Goal: Task Accomplishment & Management: Manage account settings

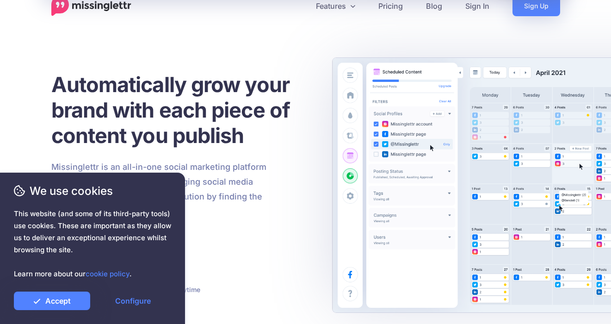
scroll to position [17, 0]
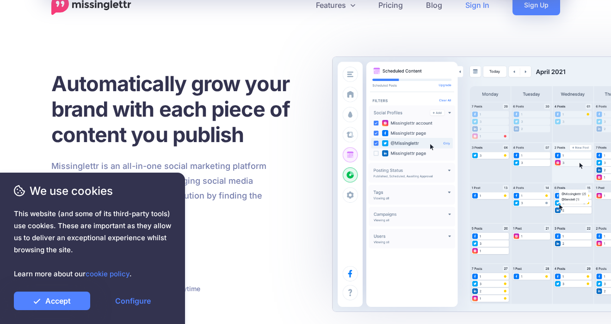
click at [466, 7] on link "Sign In" at bounding box center [477, 5] width 47 height 20
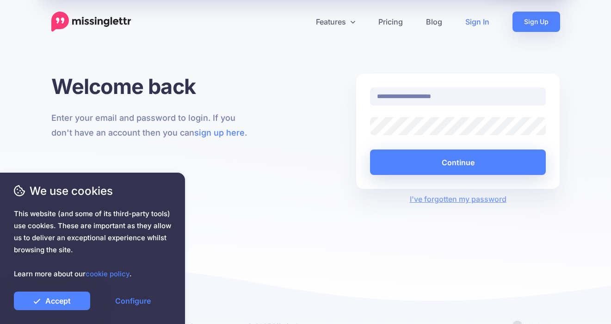
type input "**********"
click at [458, 162] on button "Continue" at bounding box center [458, 161] width 176 height 25
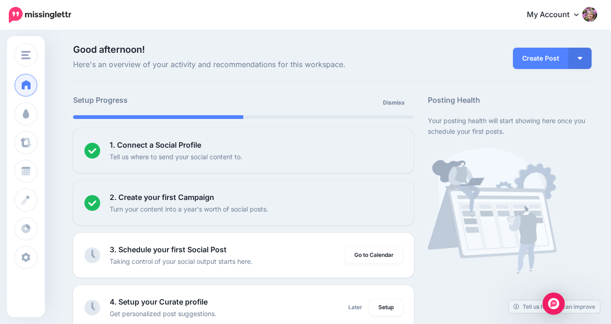
click at [574, 16] on icon at bounding box center [576, 14] width 5 height 7
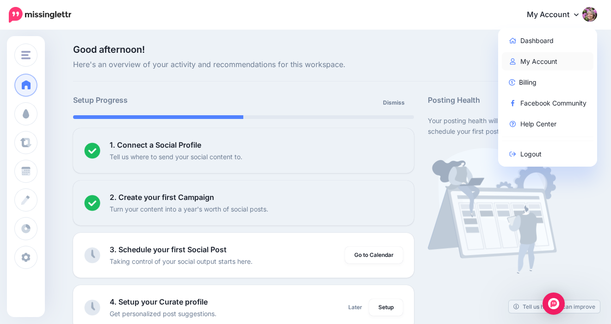
click at [532, 64] on link "My Account" at bounding box center [548, 61] width 92 height 18
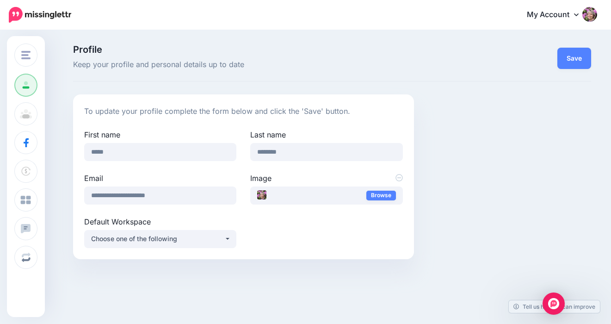
click at [402, 20] on div "My Account Dashboard My Account Billing Facebook Community Help Center Logout" at bounding box center [340, 15] width 514 height 23
click at [575, 13] on icon at bounding box center [576, 14] width 5 height 7
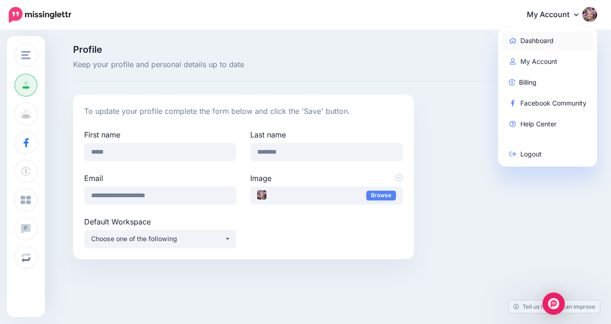
click at [536, 38] on link "Dashboard" at bounding box center [548, 40] width 92 height 18
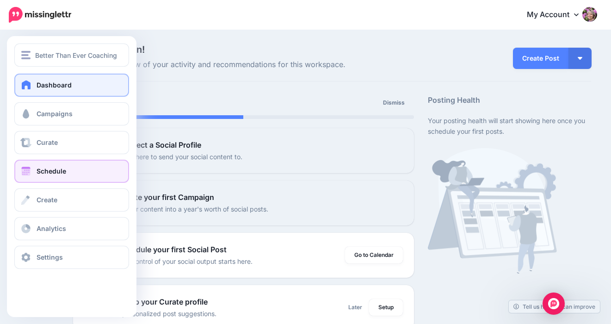
click at [23, 171] on span at bounding box center [26, 170] width 12 height 9
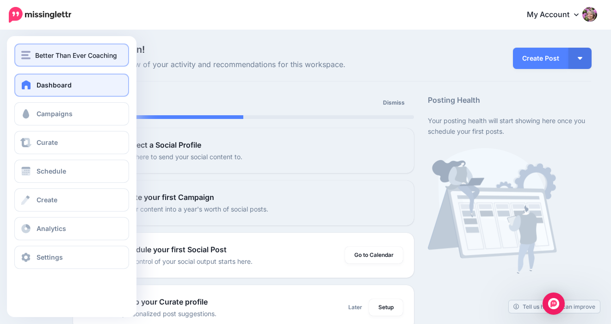
click at [27, 57] on img "button" at bounding box center [25, 55] width 9 height 8
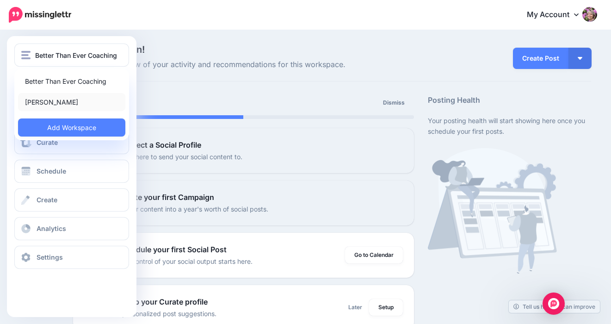
click at [30, 102] on link "[PERSON_NAME]" at bounding box center [71, 102] width 107 height 18
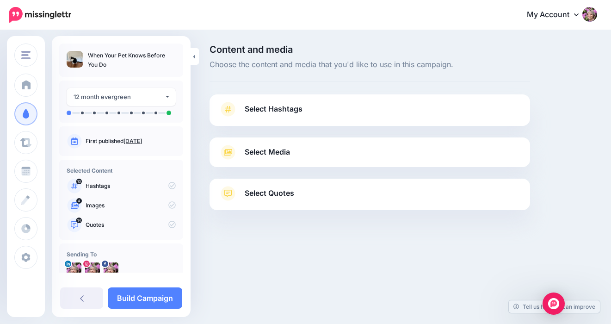
click at [300, 109] on span "Select Hashtags" at bounding box center [274, 109] width 58 height 12
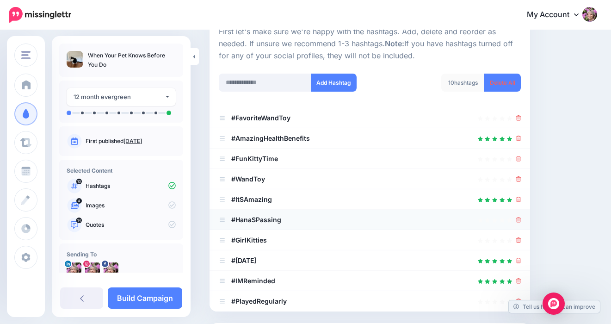
scroll to position [106, 0]
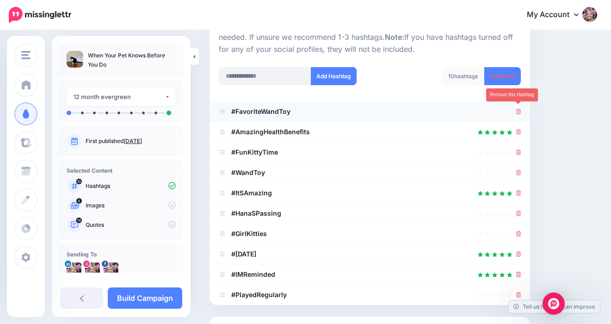
click at [519, 109] on icon at bounding box center [518, 112] width 5 height 6
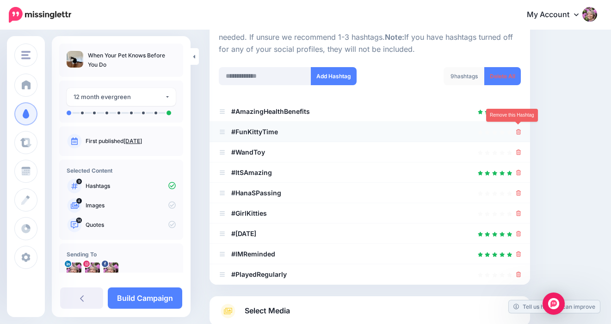
click at [517, 129] on icon at bounding box center [518, 132] width 5 height 6
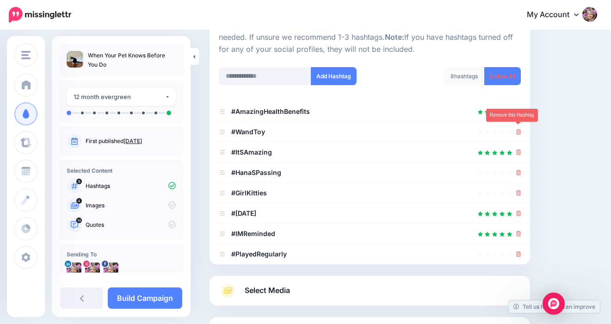
click at [517, 129] on icon at bounding box center [518, 132] width 5 height 6
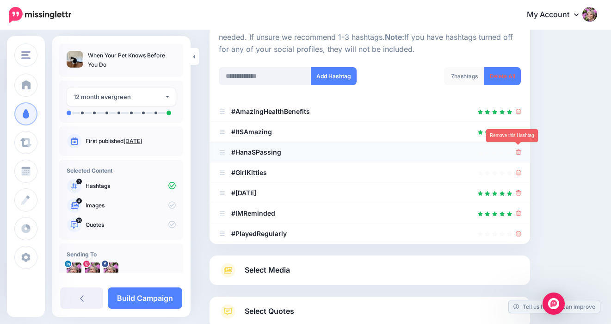
click at [518, 151] on icon at bounding box center [518, 152] width 5 height 6
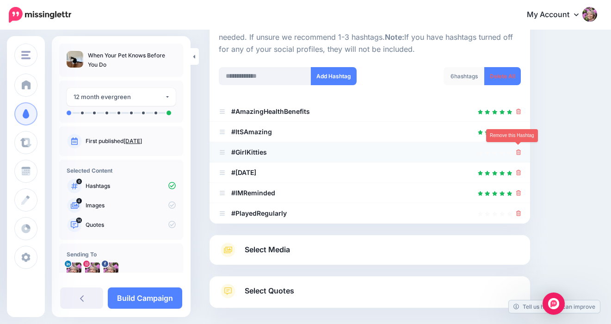
click at [517, 151] on icon at bounding box center [518, 152] width 5 height 6
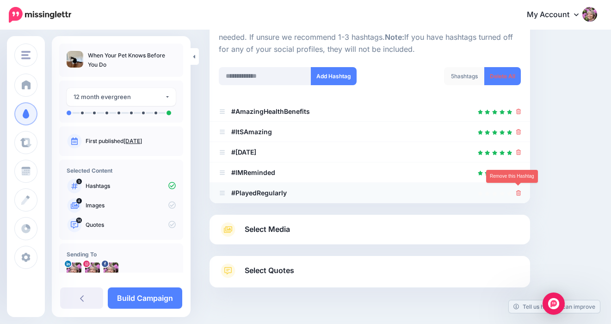
click at [519, 190] on icon at bounding box center [518, 193] width 5 height 6
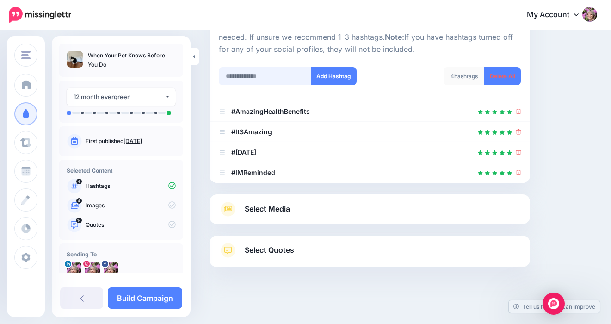
click at [252, 75] on input "text" at bounding box center [265, 76] width 92 height 18
type input "**********"
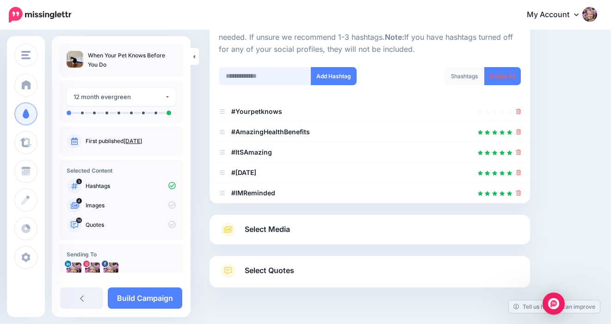
scroll to position [142, 0]
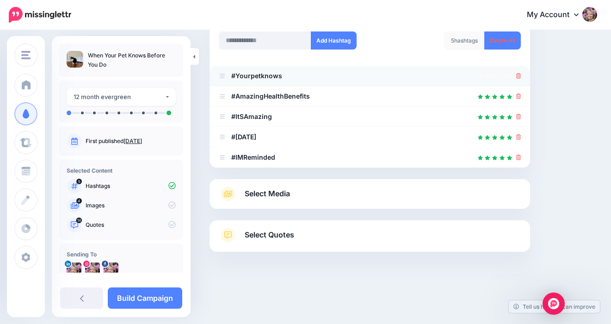
click at [518, 73] on icon at bounding box center [518, 76] width 5 height 6
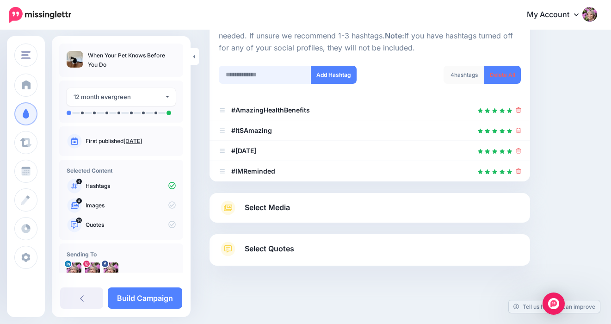
click at [235, 71] on input "text" at bounding box center [265, 75] width 92 height 18
type input "*"
type input "******"
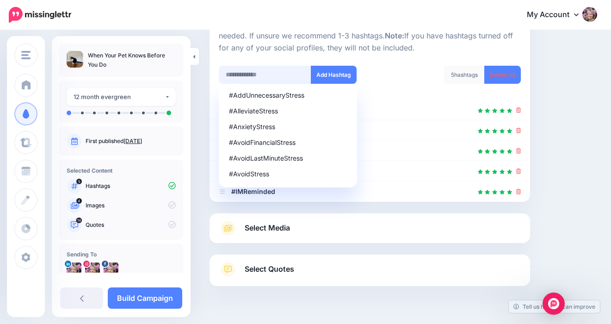
scroll to position [128, 0]
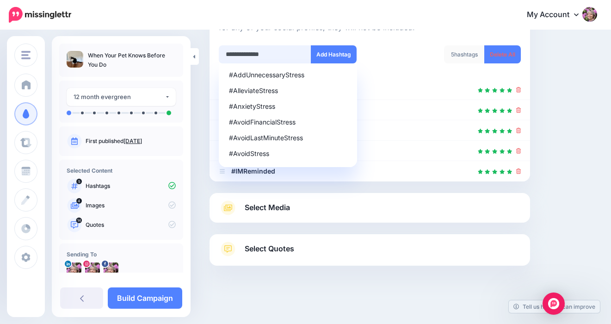
type input "**********"
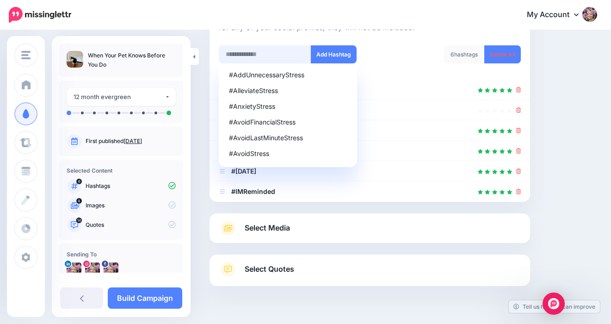
scroll to position [148, 0]
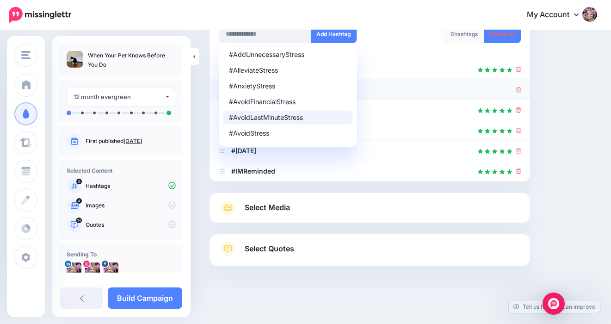
click at [410, 94] on li "#Youneededabreak" at bounding box center [369, 90] width 320 height 20
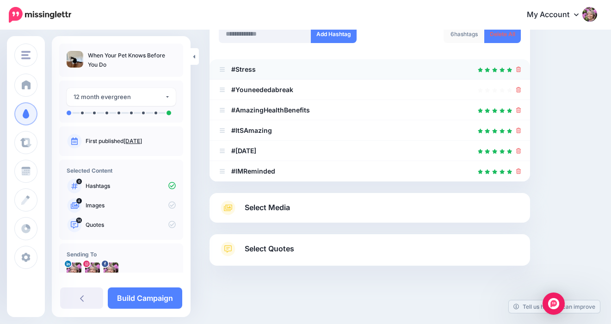
drag, startPoint x: 519, startPoint y: 87, endPoint x: 395, endPoint y: 76, distance: 124.0
click at [518, 87] on icon at bounding box center [518, 90] width 5 height 6
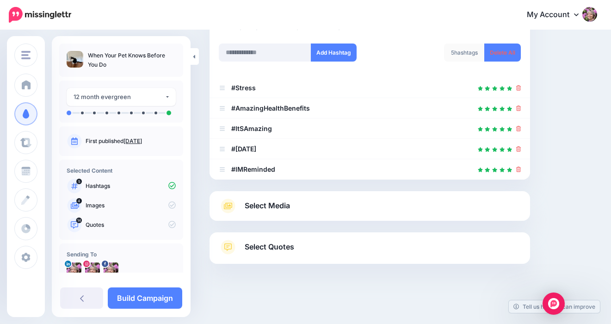
scroll to position [128, 0]
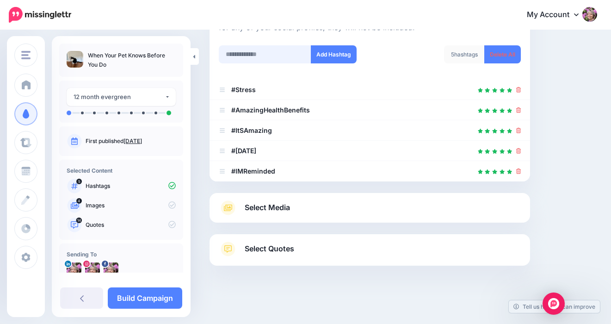
click at [269, 54] on input "text" at bounding box center [265, 54] width 92 height 18
type input "*"
type input "****"
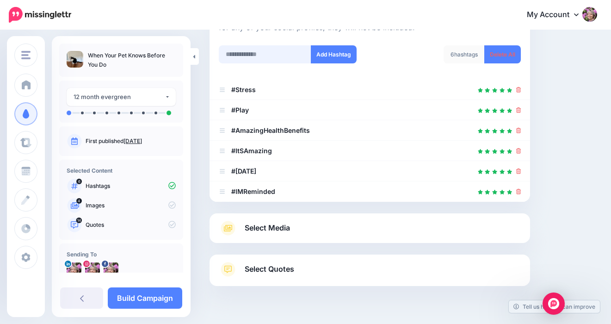
scroll to position [148, 0]
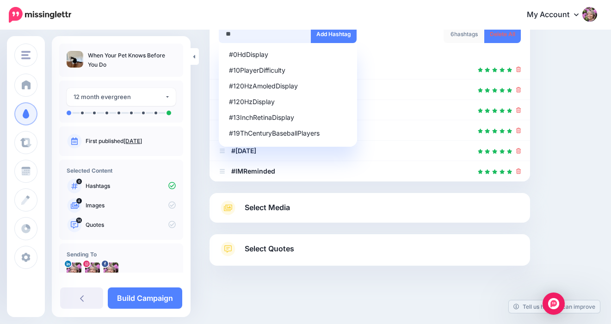
type input "***"
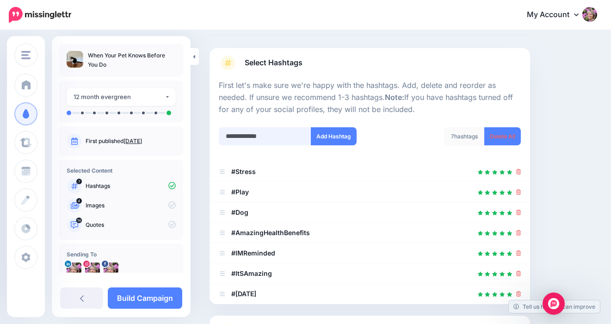
scroll to position [46, 0]
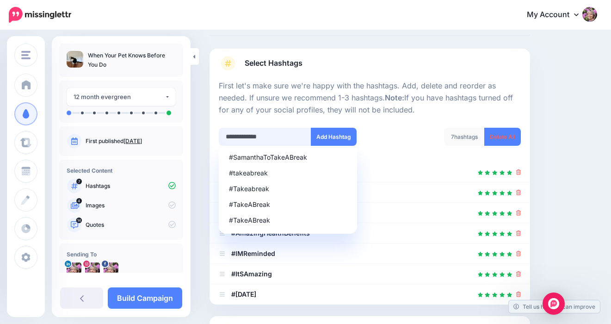
drag, startPoint x: 278, startPoint y: 134, endPoint x: 192, endPoint y: 131, distance: 86.5
click at [192, 131] on div "**********" at bounding box center [305, 216] width 611 height 463
type input "*"
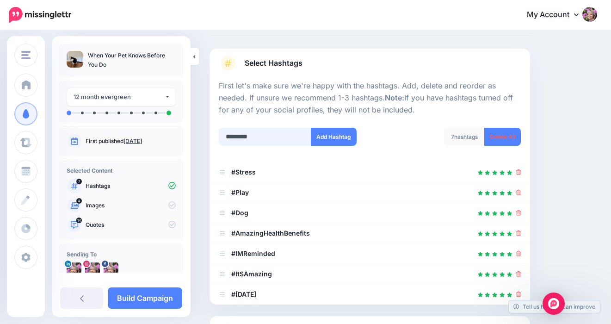
type input "**********"
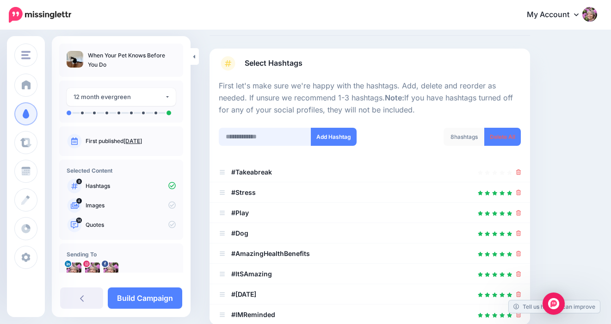
scroll to position [189, 0]
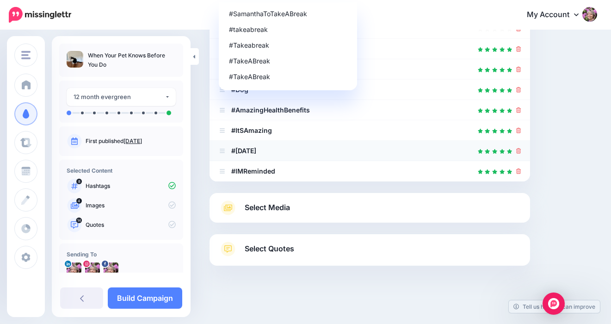
click at [370, 151] on div at bounding box center [370, 150] width 302 height 11
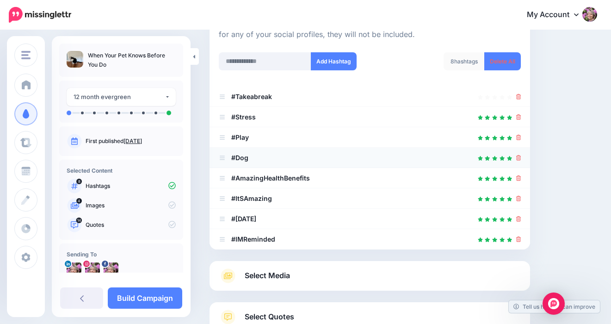
scroll to position [76, 0]
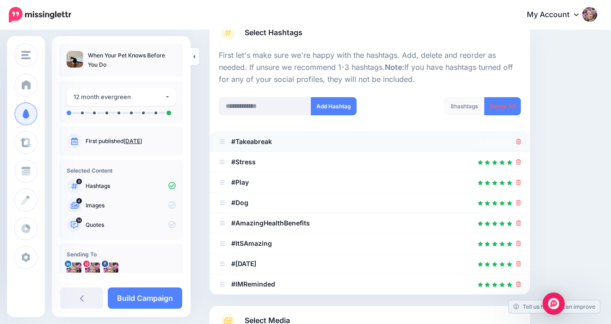
click at [517, 139] on icon at bounding box center [518, 142] width 5 height 6
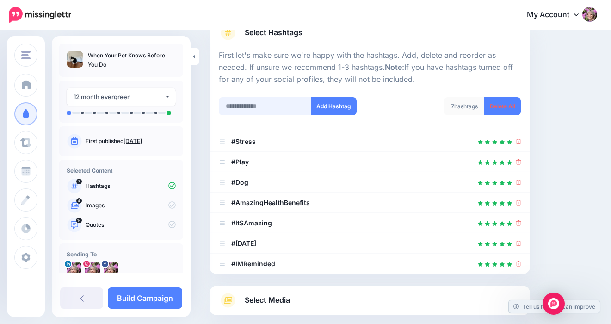
click at [266, 108] on input "text" at bounding box center [265, 106] width 92 height 18
type input "***"
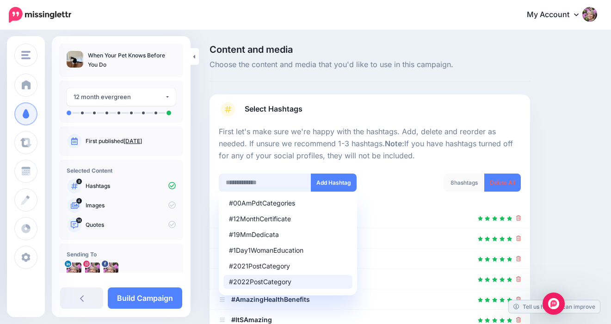
scroll to position [0, 0]
click at [240, 181] on input "text" at bounding box center [265, 182] width 92 height 18
type input "*"
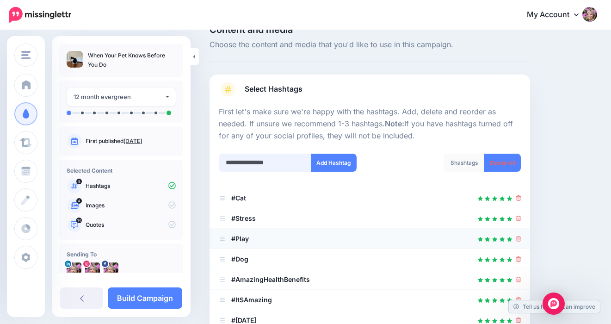
scroll to position [17, 0]
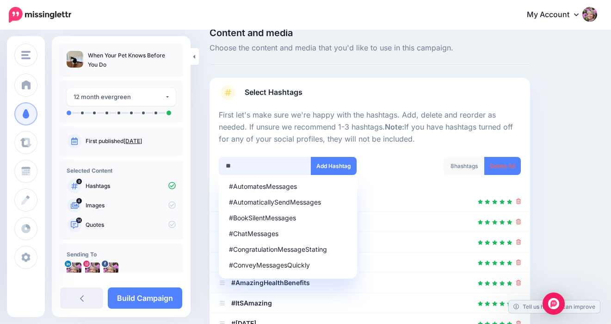
type input "*"
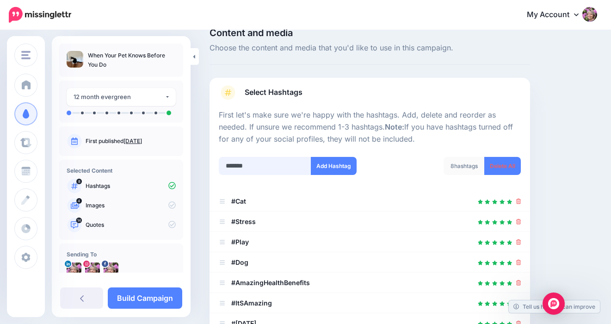
type input "********"
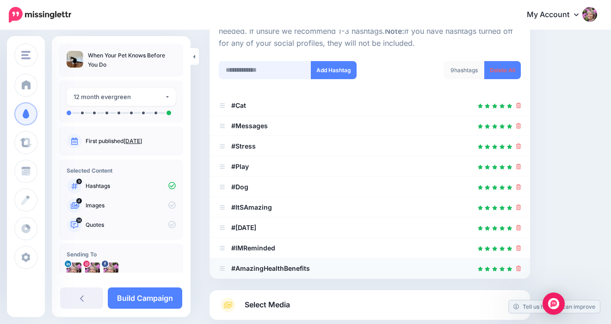
scroll to position [100, 0]
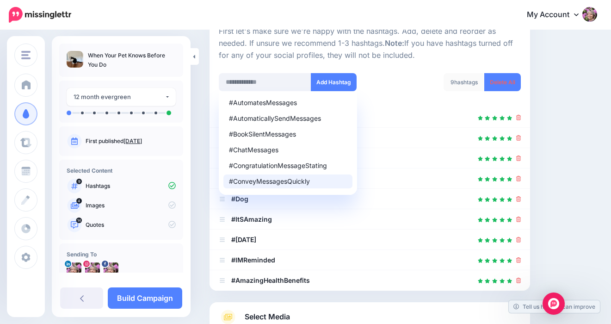
click at [413, 78] on div "9 hashtags Delete All" at bounding box center [449, 88] width 158 height 30
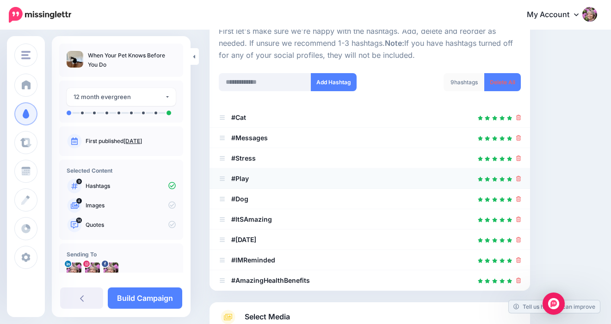
drag, startPoint x: 517, startPoint y: 196, endPoint x: 514, endPoint y: 178, distance: 18.7
drag, startPoint x: 222, startPoint y: 198, endPoint x: 217, endPoint y: 133, distance: 65.4
click at [517, 217] on icon at bounding box center [518, 219] width 5 height 6
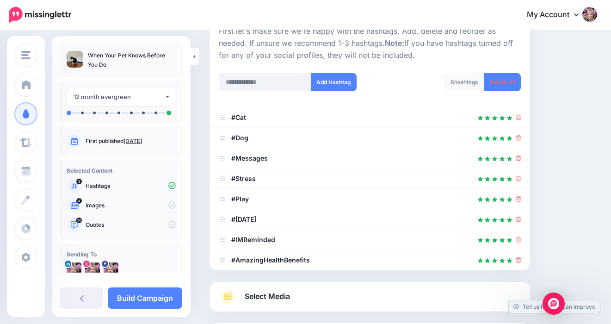
click at [517, 217] on icon at bounding box center [518, 219] width 5 height 6
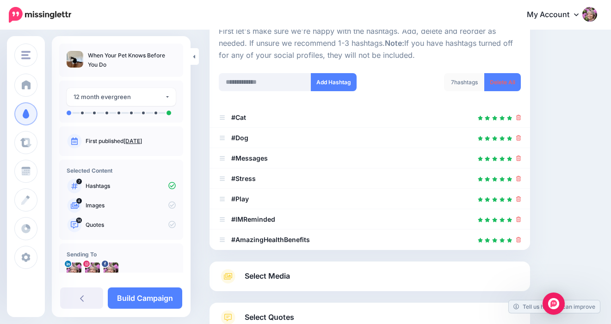
click at [517, 217] on icon at bounding box center [518, 219] width 5 height 6
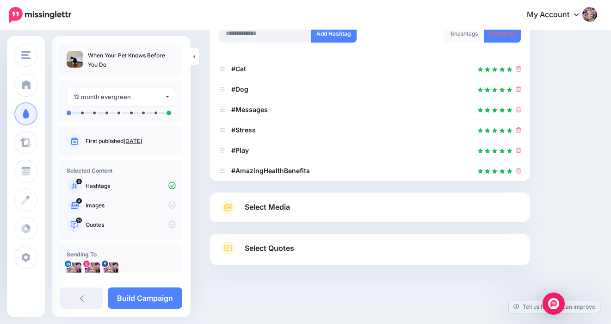
scroll to position [148, 0]
click at [286, 207] on span "Select Media" at bounding box center [267, 207] width 45 height 12
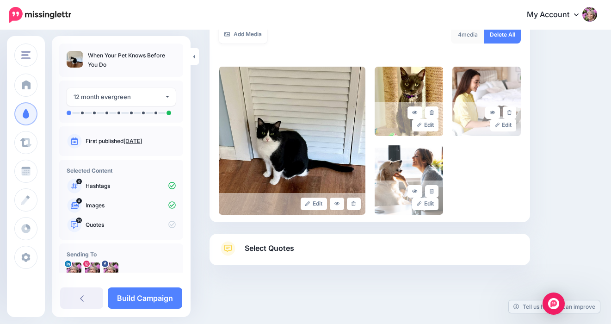
scroll to position [186, 0]
click at [275, 248] on span "Select Quotes" at bounding box center [269, 248] width 49 height 12
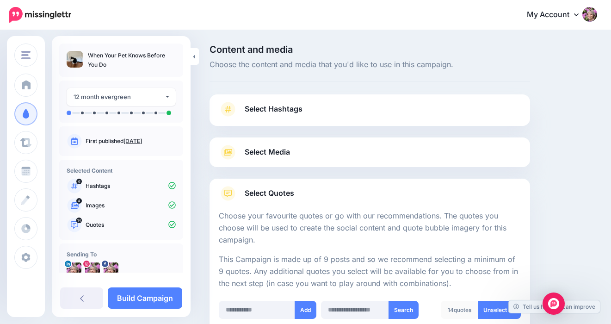
scroll to position [0, 0]
click at [270, 110] on span "Select Hashtags" at bounding box center [274, 109] width 58 height 12
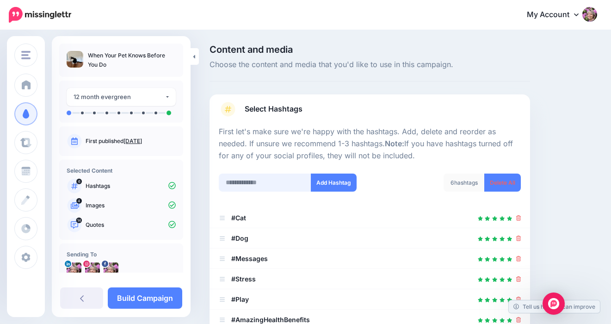
click at [239, 179] on input "text" at bounding box center [265, 182] width 92 height 18
type input "**********"
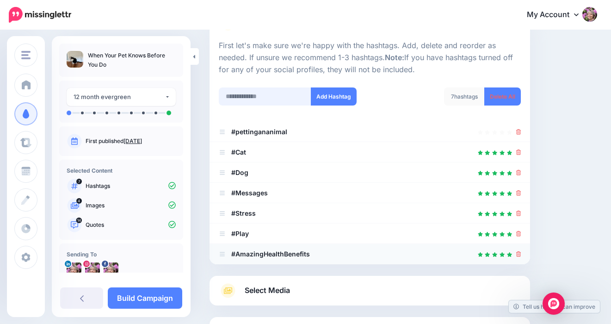
scroll to position [84, 0]
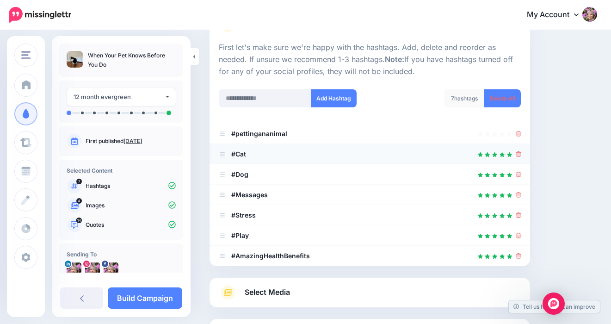
drag, startPoint x: 518, startPoint y: 131, endPoint x: 473, endPoint y: 144, distance: 47.3
click at [517, 131] on icon at bounding box center [518, 134] width 5 height 6
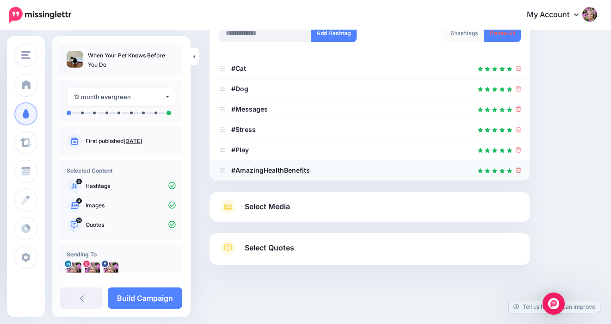
scroll to position [148, 0]
click at [293, 245] on span "Select Quotes" at bounding box center [269, 248] width 49 height 12
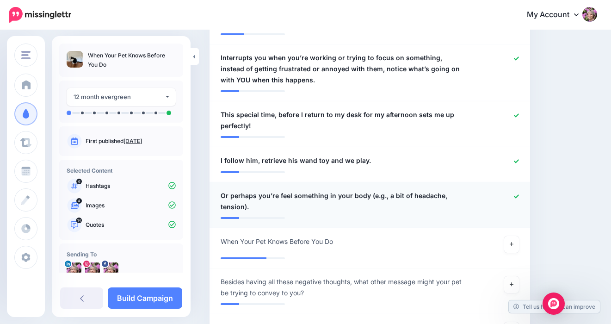
scroll to position [787, 0]
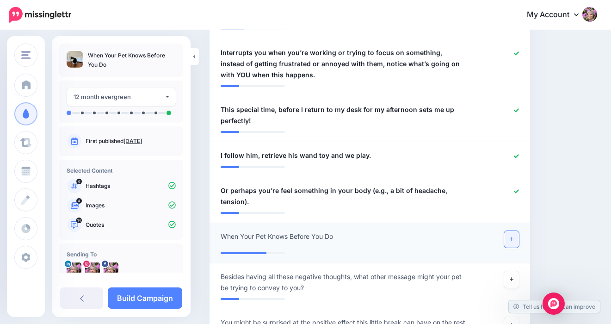
click at [514, 239] on link at bounding box center [511, 239] width 15 height 17
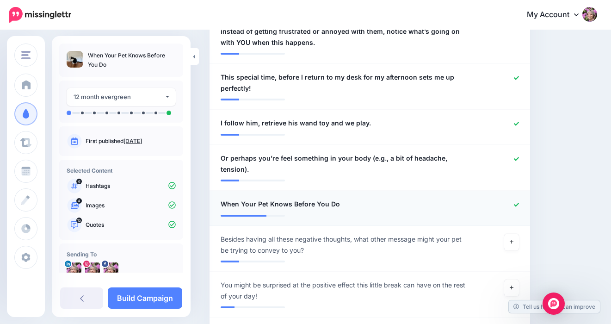
scroll to position [820, 0]
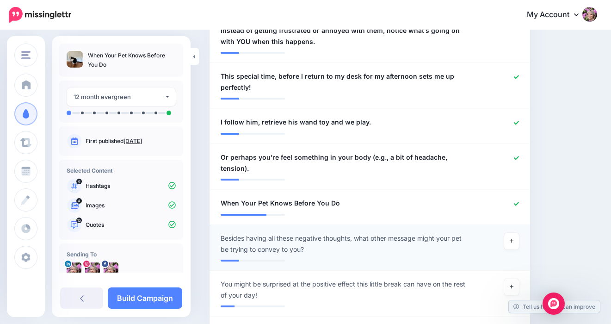
drag, startPoint x: 514, startPoint y: 237, endPoint x: 468, endPoint y: 240, distance: 46.4
click at [514, 237] on link at bounding box center [511, 241] width 15 height 17
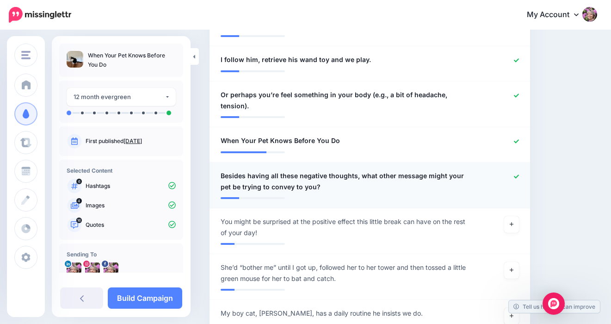
scroll to position [885, 0]
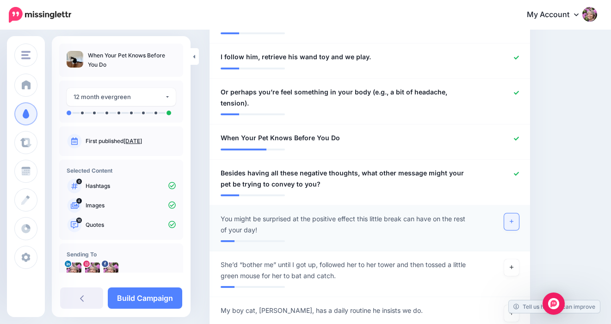
drag, startPoint x: 513, startPoint y: 221, endPoint x: 505, endPoint y: 222, distance: 8.1
click at [513, 221] on icon at bounding box center [512, 221] width 4 height 5
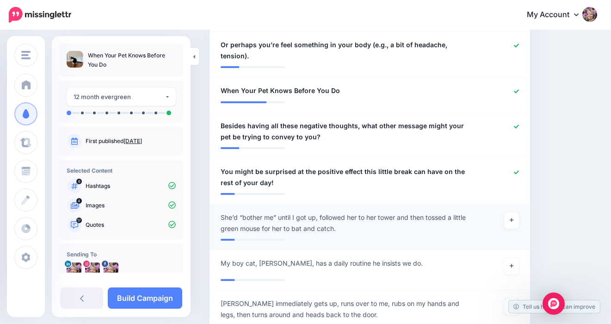
scroll to position [933, 0]
click at [514, 215] on link at bounding box center [511, 219] width 15 height 17
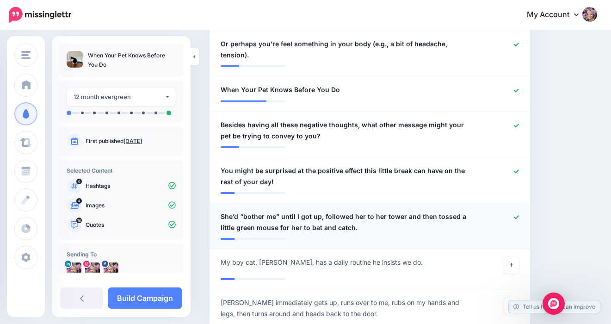
scroll to position [958, 0]
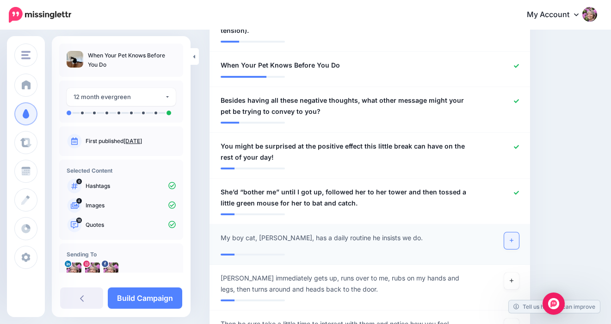
drag, startPoint x: 510, startPoint y: 240, endPoint x: 505, endPoint y: 240, distance: 5.1
click at [510, 239] on icon at bounding box center [512, 240] width 4 height 5
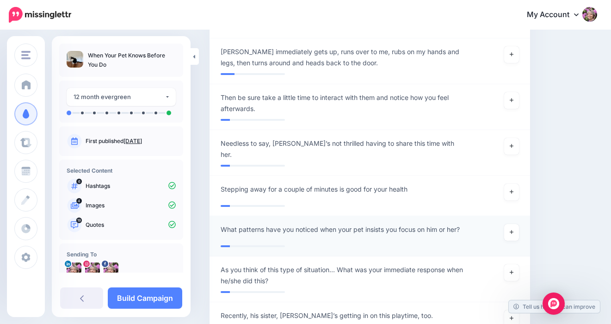
scroll to position [1180, 0]
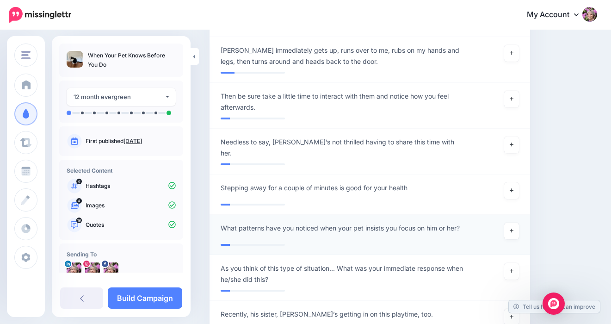
drag, startPoint x: 513, startPoint y: 223, endPoint x: 494, endPoint y: 226, distance: 18.7
click at [512, 228] on icon at bounding box center [512, 230] width 4 height 5
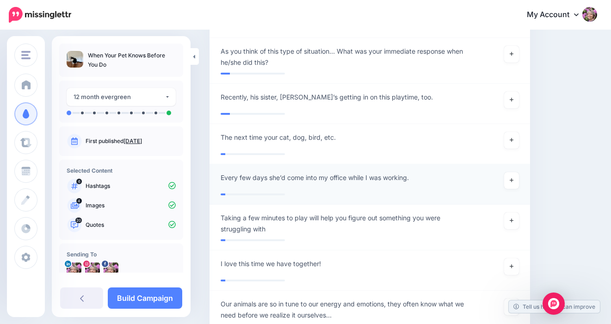
scroll to position [1404, 0]
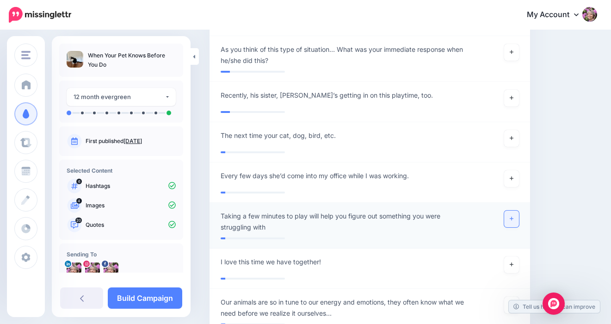
click at [511, 217] on icon at bounding box center [512, 219] width 4 height 4
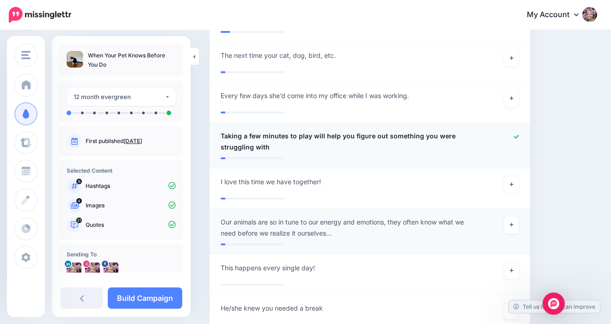
scroll to position [1486, 0]
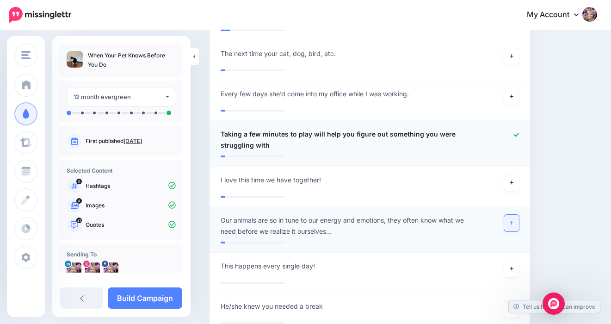
click at [518, 219] on link at bounding box center [511, 223] width 15 height 17
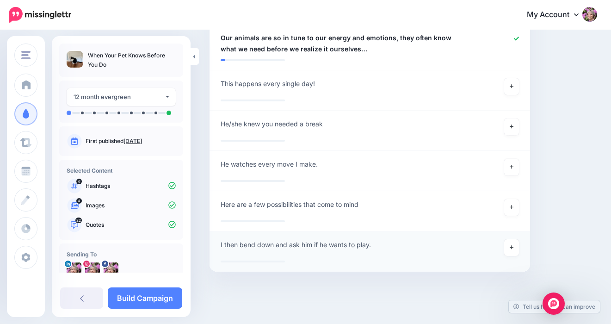
scroll to position [1668, 0]
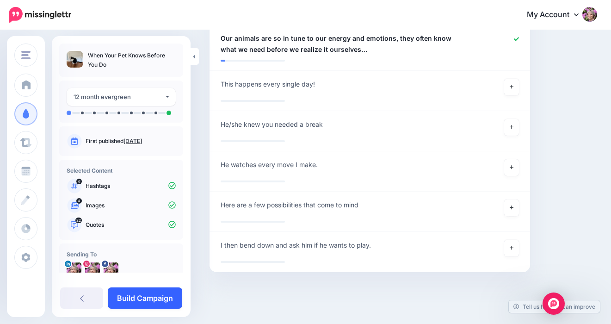
click at [132, 298] on link "Build Campaign" at bounding box center [145, 297] width 74 height 21
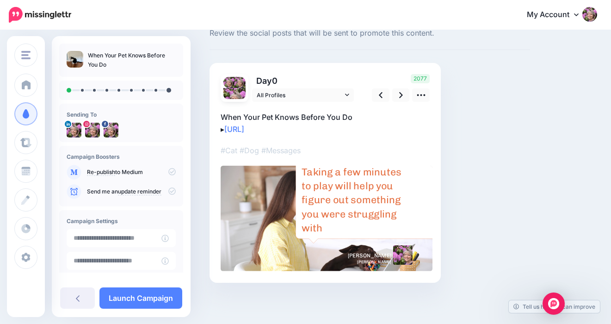
scroll to position [31, 0]
click at [419, 92] on icon at bounding box center [421, 95] width 10 height 10
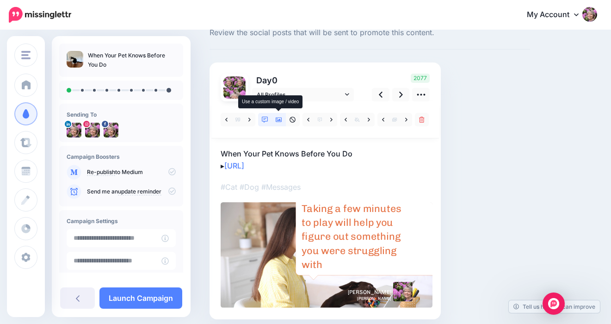
click at [281, 120] on icon at bounding box center [279, 120] width 6 height 6
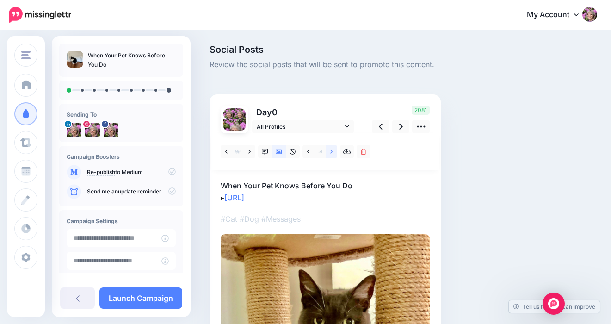
click at [330, 151] on icon at bounding box center [331, 151] width 2 height 6
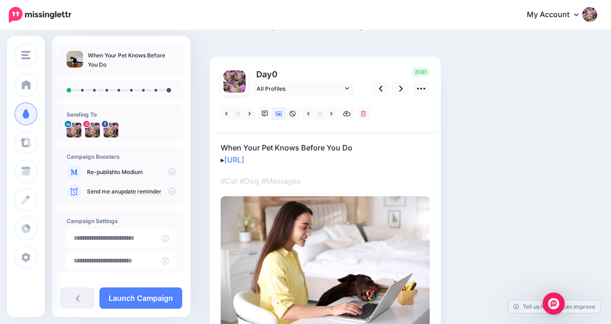
scroll to position [38, 0]
click at [249, 113] on icon at bounding box center [249, 114] width 2 height 6
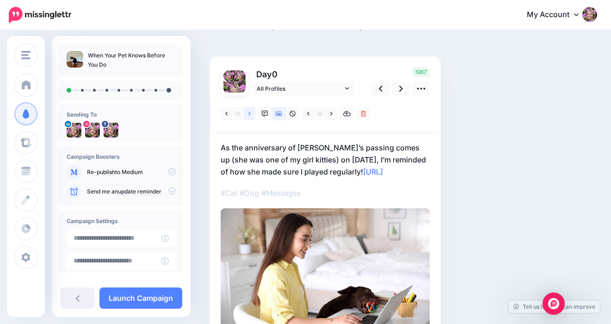
click at [249, 113] on icon at bounding box center [249, 114] width 2 height 6
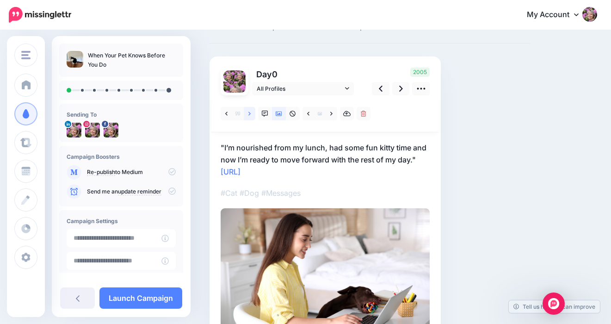
click at [249, 113] on icon at bounding box center [249, 114] width 2 height 6
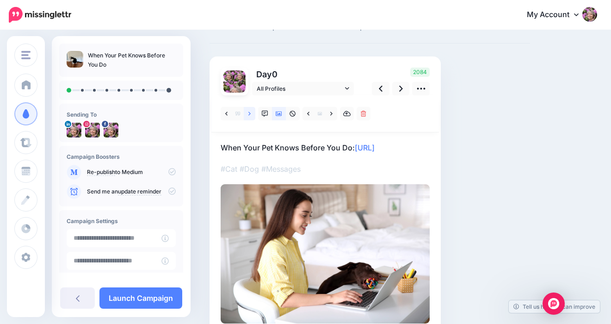
click at [249, 113] on icon at bounding box center [249, 114] width 2 height 6
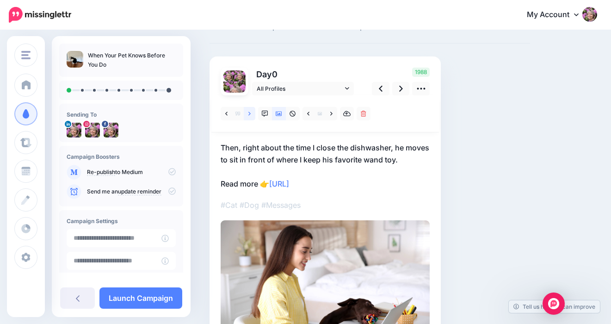
click at [249, 113] on icon at bounding box center [249, 114] width 2 height 6
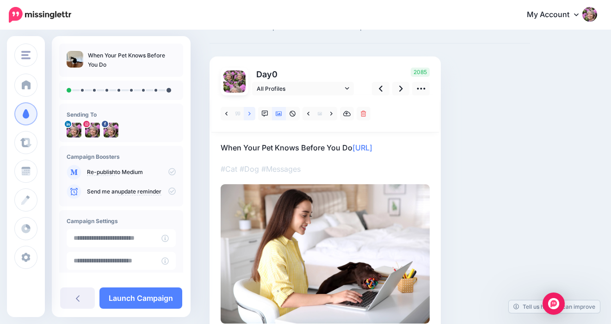
click at [249, 113] on icon at bounding box center [249, 114] width 2 height 6
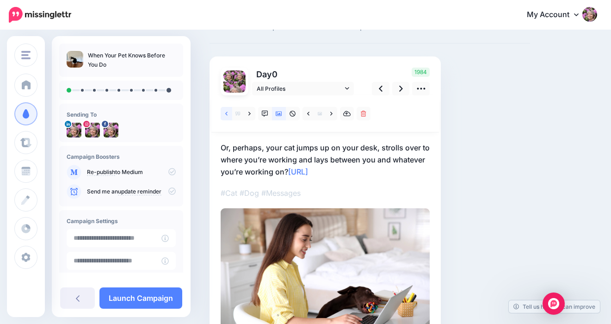
click at [225, 114] on icon at bounding box center [226, 114] width 2 height 6
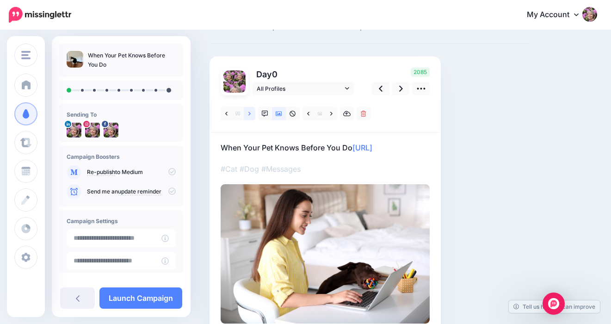
click at [249, 113] on icon at bounding box center [249, 114] width 2 height 6
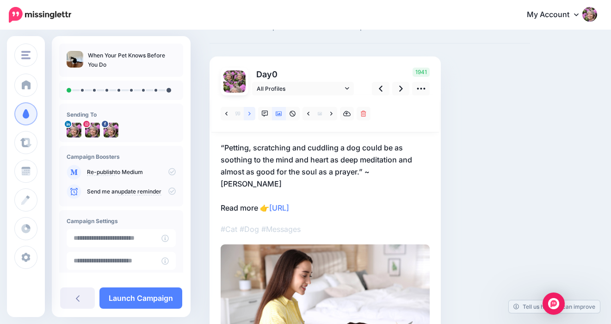
click at [249, 113] on icon at bounding box center [249, 114] width 2 height 6
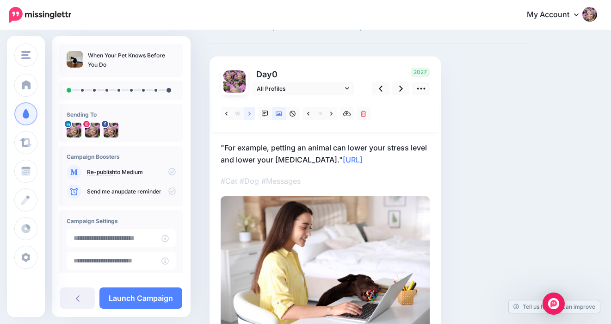
click at [249, 113] on icon at bounding box center [249, 114] width 2 height 6
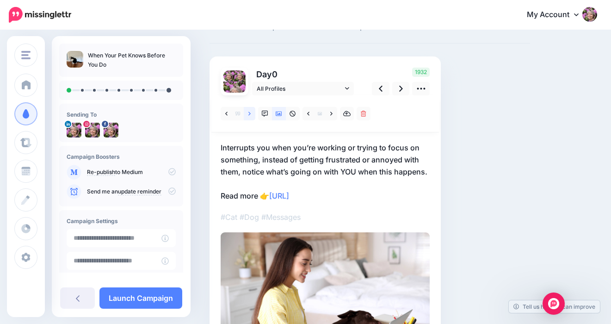
click at [249, 113] on icon at bounding box center [249, 114] width 2 height 6
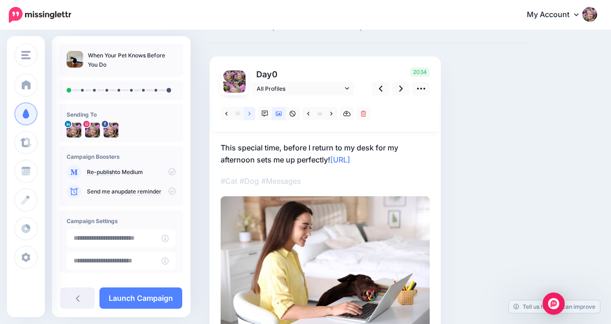
click at [249, 113] on icon at bounding box center [249, 114] width 2 height 6
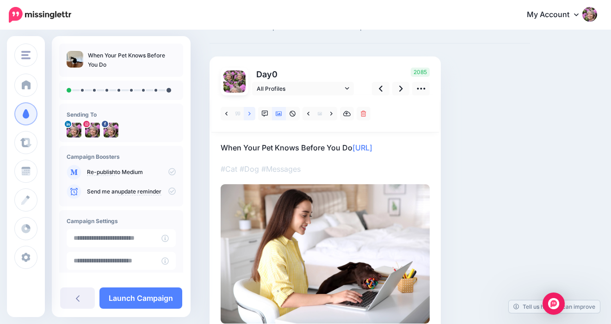
click at [249, 113] on icon at bounding box center [249, 114] width 2 height 6
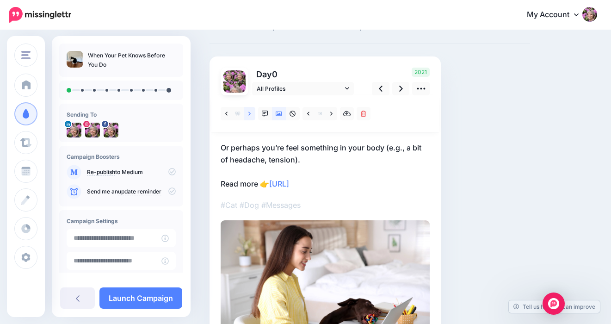
click at [249, 113] on icon at bounding box center [249, 114] width 2 height 6
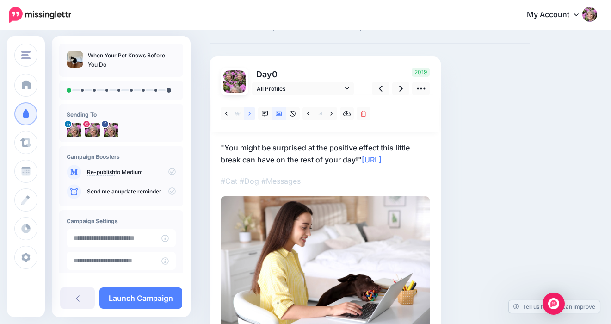
click at [249, 113] on icon at bounding box center [249, 114] width 2 height 6
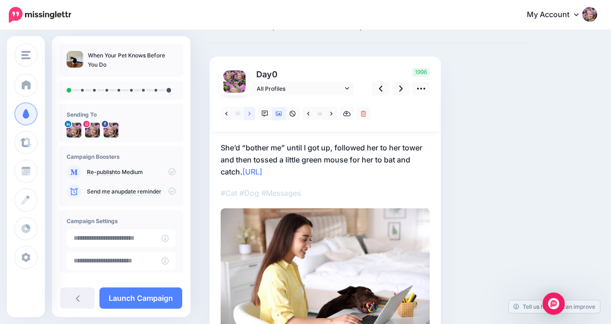
click at [249, 113] on icon at bounding box center [249, 114] width 2 height 6
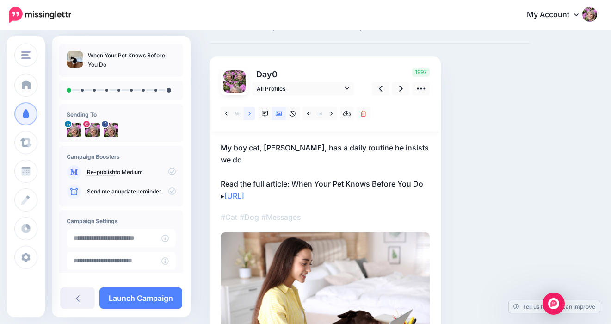
click at [249, 113] on icon at bounding box center [249, 114] width 2 height 6
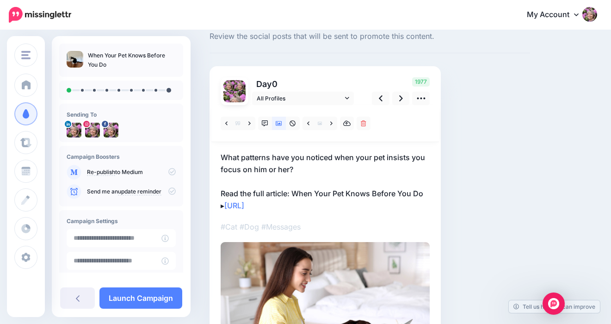
scroll to position [27, 0]
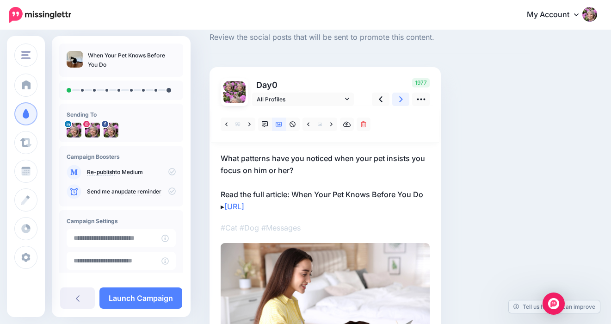
click at [400, 98] on icon at bounding box center [401, 99] width 4 height 10
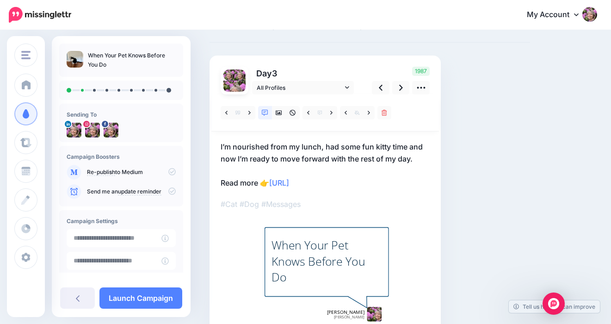
scroll to position [8, 0]
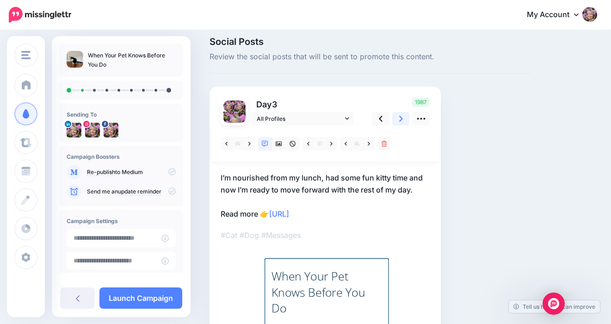
click at [400, 117] on icon at bounding box center [401, 119] width 4 height 10
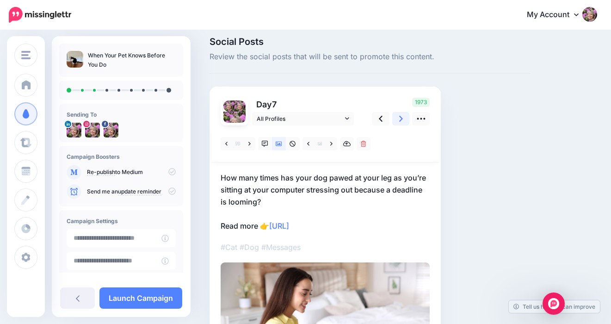
click at [400, 117] on icon at bounding box center [401, 119] width 4 height 10
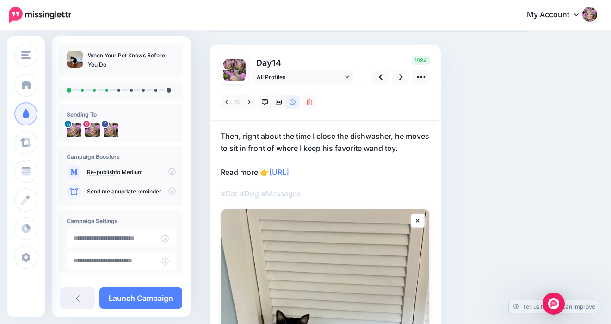
scroll to position [50, 0]
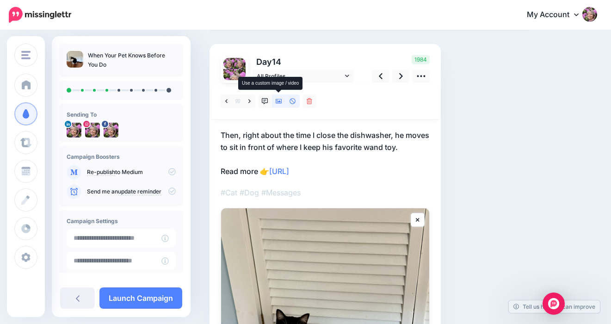
click at [278, 102] on icon at bounding box center [279, 101] width 6 height 6
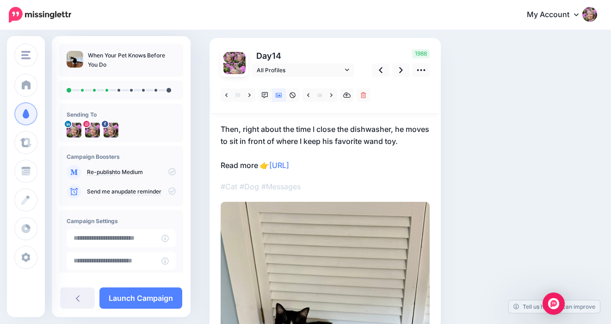
scroll to position [36, 0]
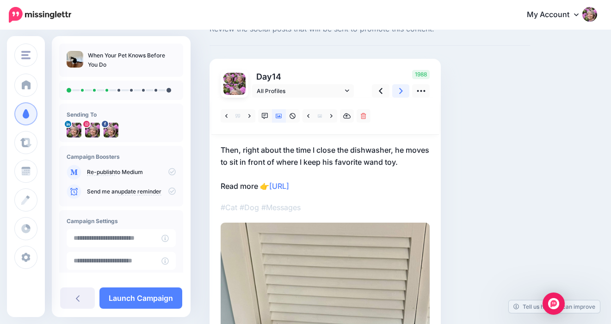
click at [398, 89] on link at bounding box center [401, 90] width 18 height 13
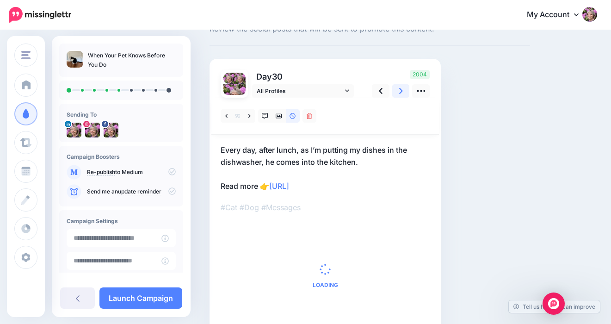
scroll to position [14, 0]
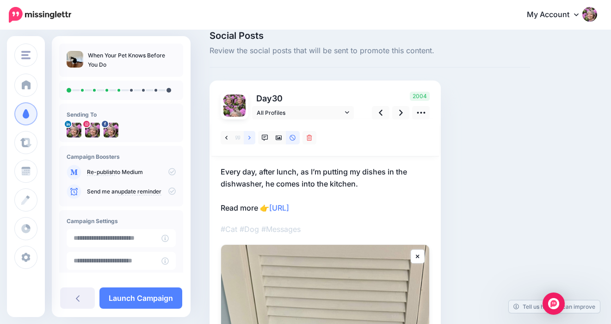
click at [249, 137] on icon at bounding box center [249, 138] width 2 height 6
click at [279, 138] on icon at bounding box center [279, 137] width 6 height 5
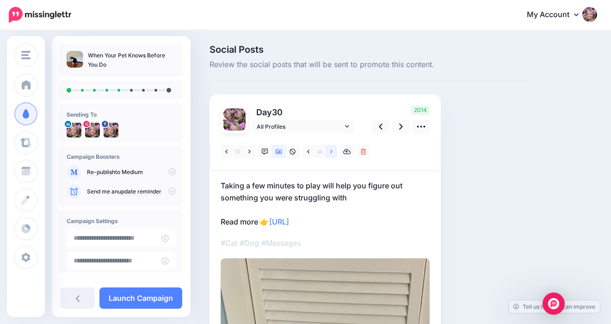
click at [333, 151] on link at bounding box center [332, 151] width 12 height 13
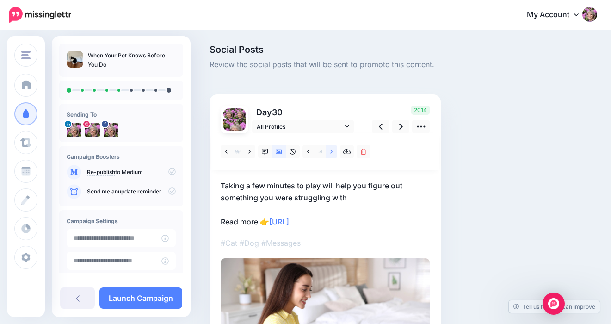
click at [332, 151] on icon at bounding box center [331, 151] width 2 height 6
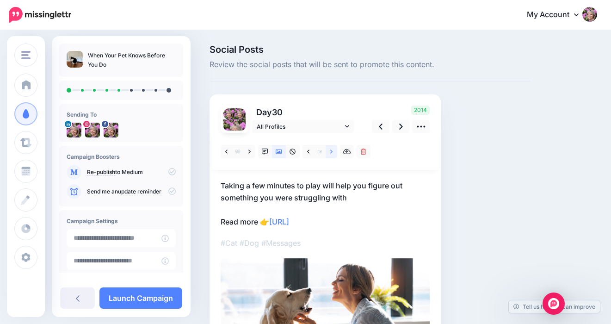
click at [330, 152] on icon at bounding box center [331, 151] width 2 height 6
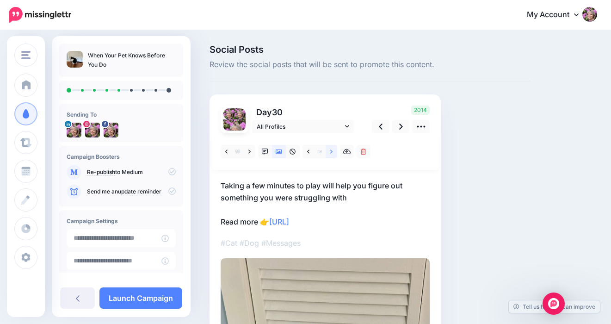
click at [330, 152] on icon at bounding box center [331, 151] width 2 height 6
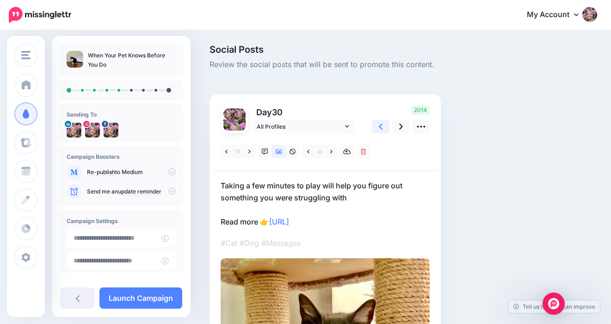
click at [375, 127] on link at bounding box center [381, 126] width 18 height 13
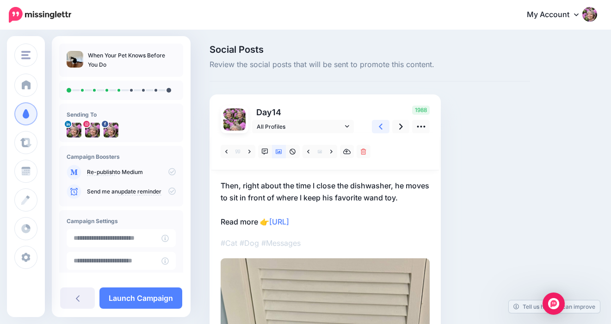
click at [376, 127] on link at bounding box center [381, 126] width 18 height 13
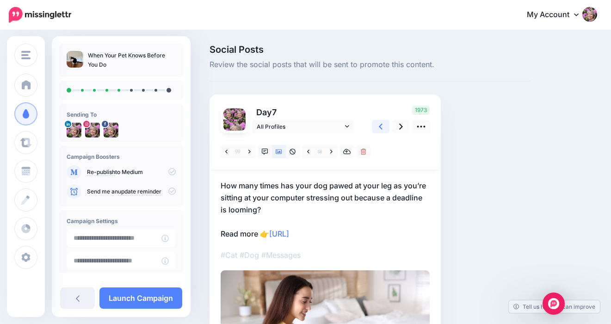
click at [376, 127] on link at bounding box center [381, 126] width 18 height 13
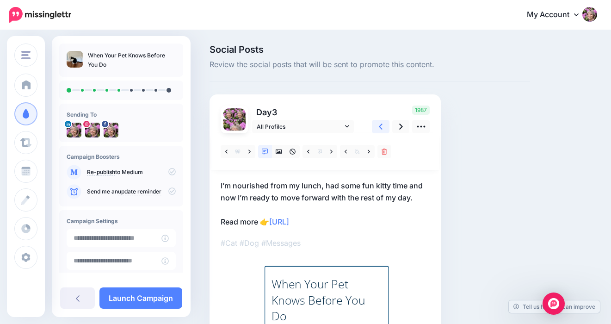
click at [376, 127] on link at bounding box center [381, 126] width 18 height 13
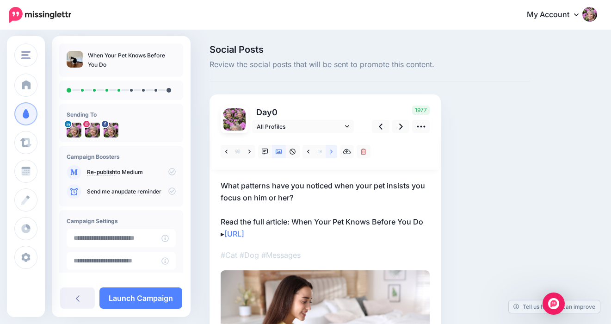
click at [332, 152] on icon at bounding box center [331, 151] width 2 height 4
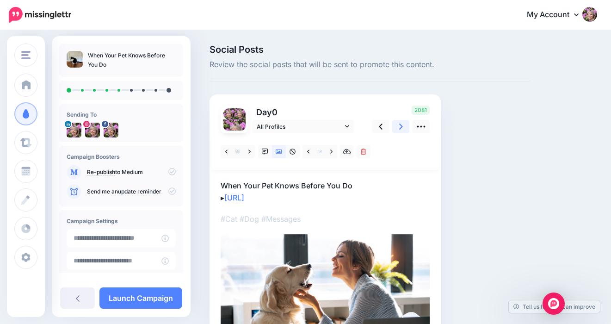
click at [400, 126] on icon at bounding box center [401, 127] width 4 height 10
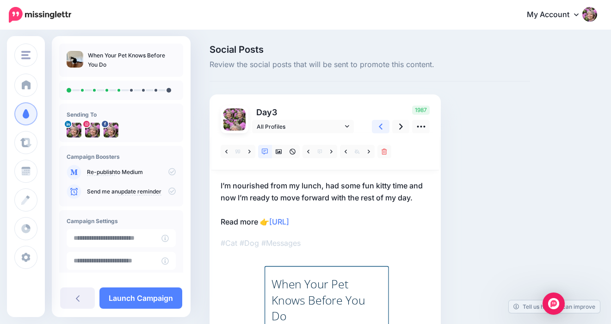
click at [380, 126] on icon at bounding box center [381, 126] width 4 height 6
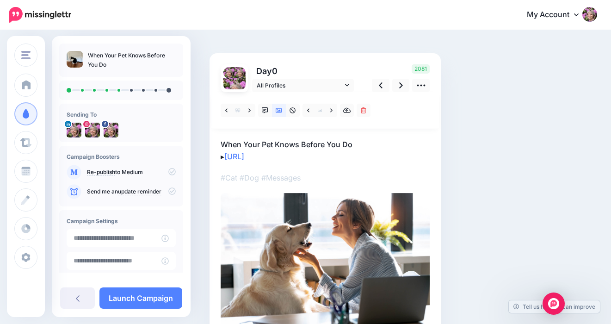
scroll to position [39, 0]
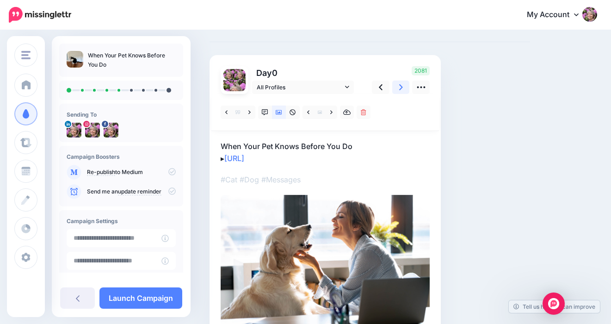
click at [400, 87] on icon at bounding box center [401, 87] width 4 height 10
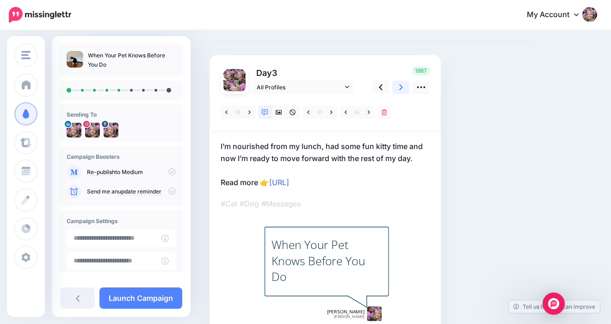
click at [400, 87] on icon at bounding box center [401, 87] width 4 height 10
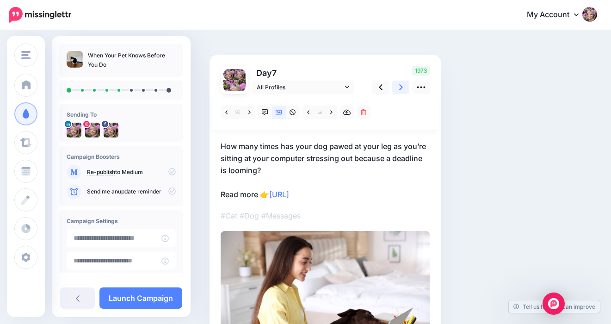
click at [400, 87] on icon at bounding box center [401, 87] width 4 height 10
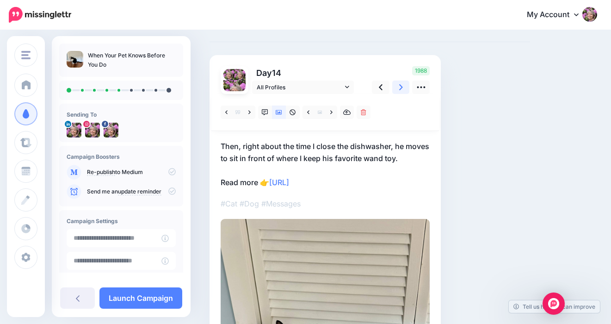
click at [400, 87] on icon at bounding box center [401, 87] width 4 height 10
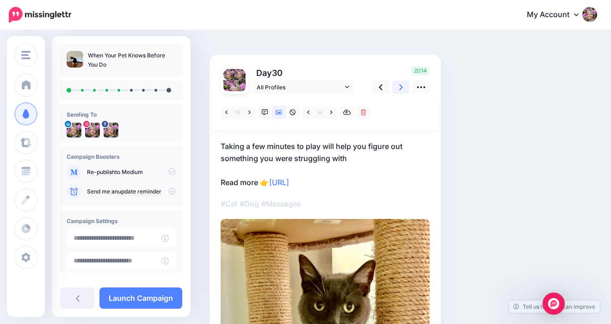
click at [400, 87] on icon at bounding box center [401, 87] width 4 height 10
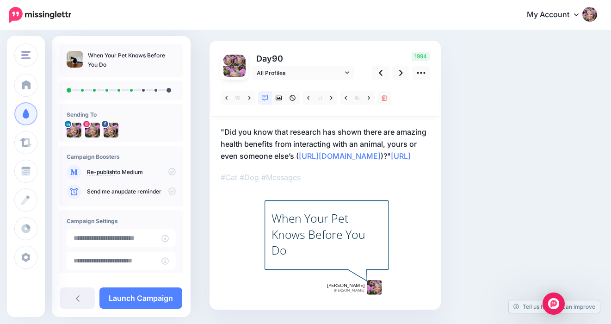
scroll to position [54, 0]
click at [277, 96] on icon at bounding box center [279, 98] width 6 height 6
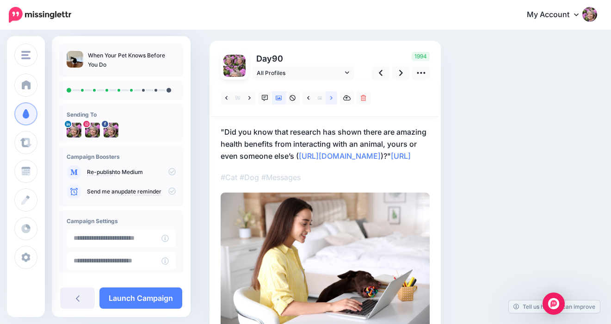
click at [332, 98] on icon at bounding box center [331, 98] width 2 height 6
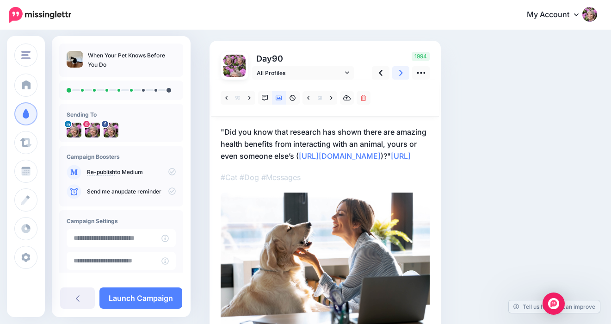
click at [403, 72] on link at bounding box center [401, 72] width 18 height 13
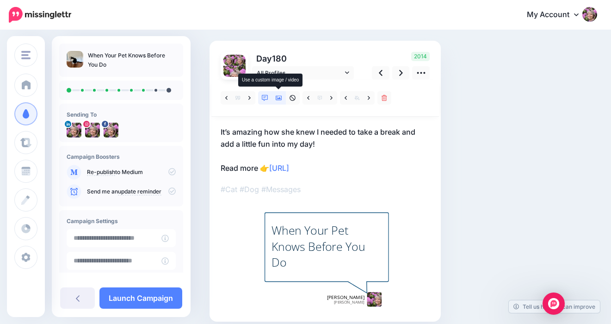
click at [278, 99] on icon at bounding box center [279, 98] width 6 height 6
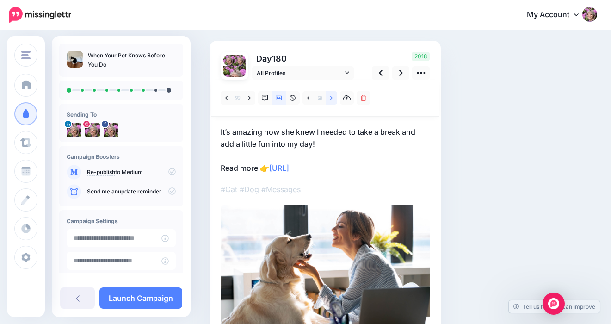
click at [330, 99] on icon at bounding box center [331, 98] width 2 height 6
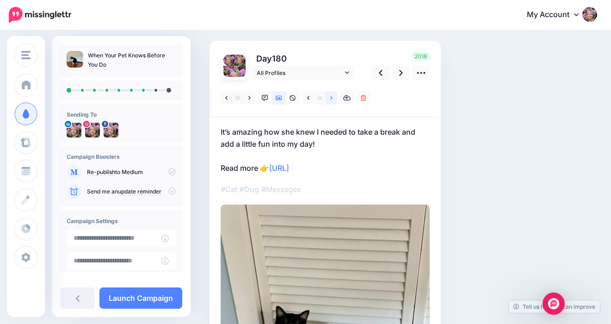
click at [330, 99] on icon at bounding box center [331, 98] width 2 height 6
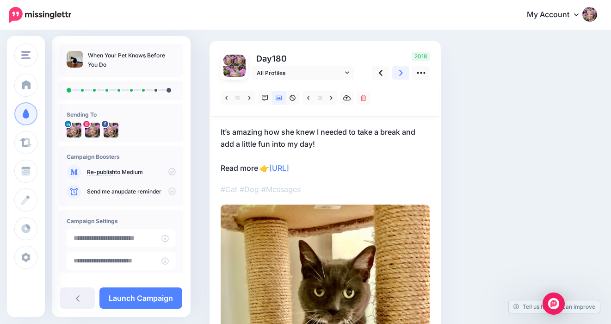
click at [400, 74] on icon at bounding box center [401, 73] width 4 height 10
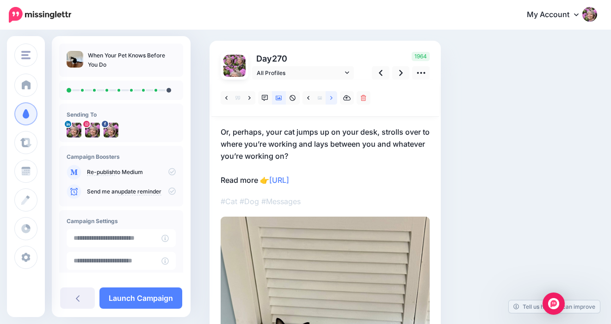
click at [332, 98] on icon at bounding box center [331, 98] width 2 height 4
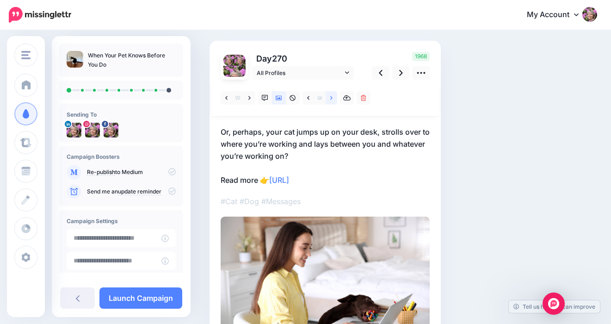
click at [332, 98] on icon at bounding box center [331, 98] width 2 height 4
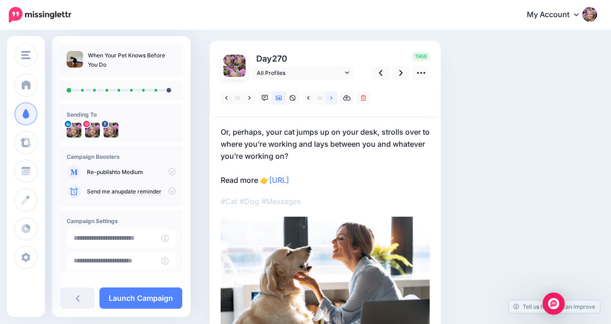
click at [332, 98] on icon at bounding box center [331, 98] width 2 height 4
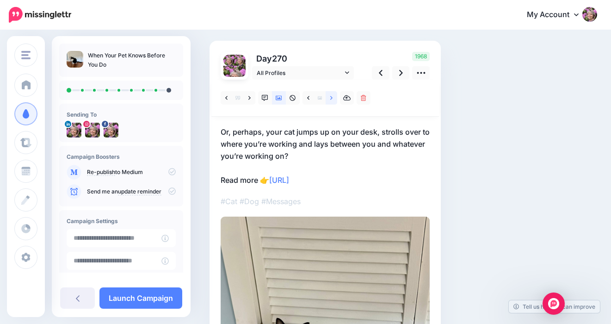
click at [332, 98] on icon at bounding box center [331, 98] width 2 height 4
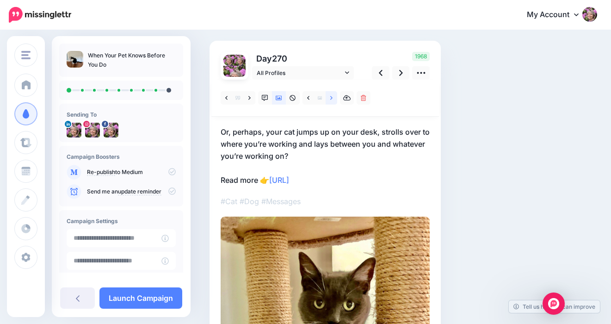
click at [332, 98] on icon at bounding box center [331, 98] width 2 height 4
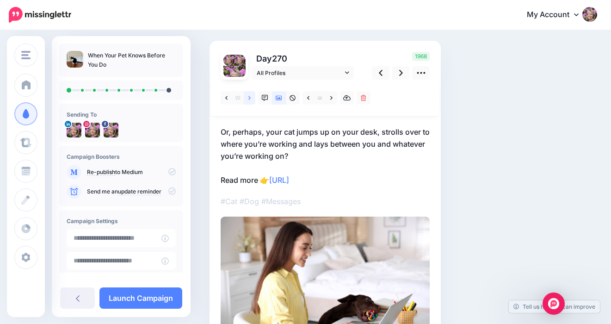
click at [250, 98] on icon at bounding box center [249, 98] width 2 height 6
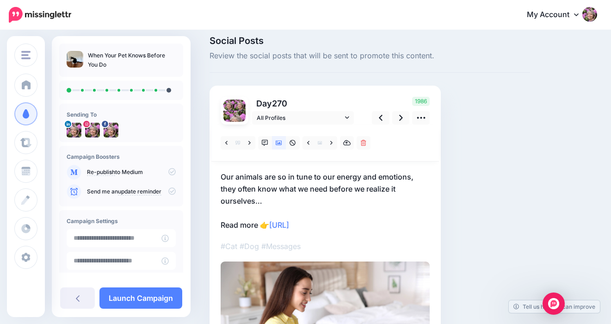
scroll to position [8, 0]
click at [402, 119] on icon at bounding box center [401, 118] width 4 height 10
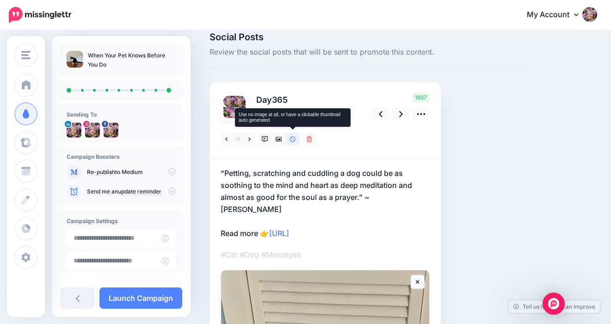
scroll to position [12, 0]
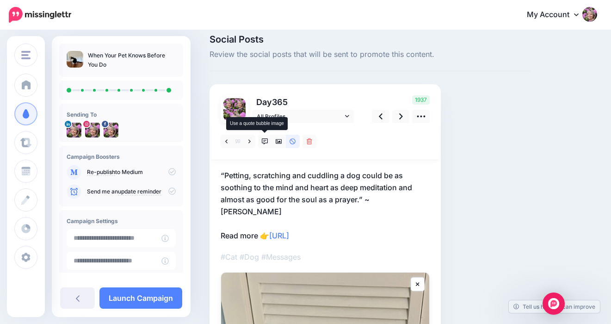
click at [265, 138] on icon at bounding box center [265, 141] width 6 height 6
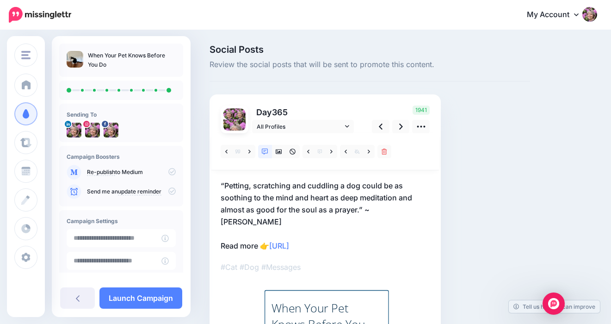
scroll to position [0, 0]
click at [402, 125] on icon at bounding box center [401, 127] width 4 height 10
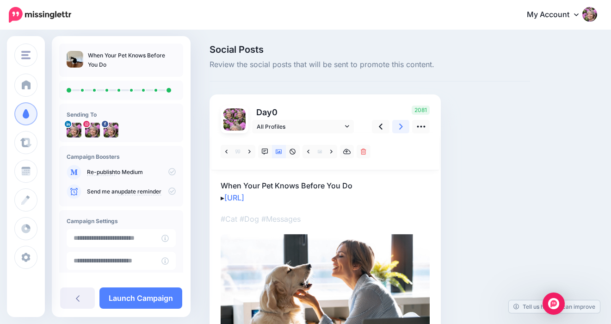
click at [401, 125] on icon at bounding box center [401, 126] width 4 height 6
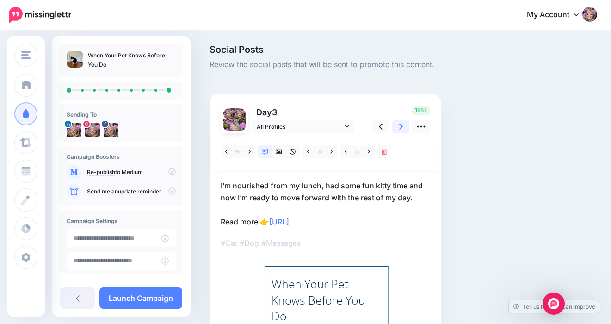
click at [401, 125] on icon at bounding box center [401, 126] width 4 height 6
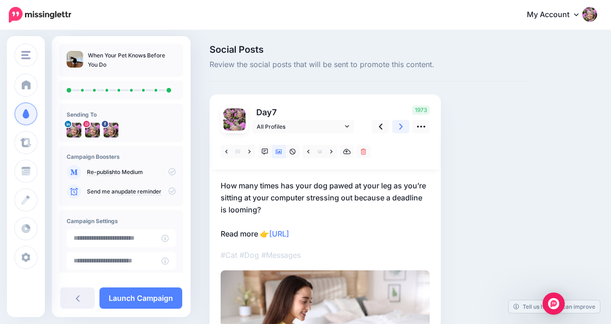
click at [401, 125] on icon at bounding box center [401, 126] width 4 height 6
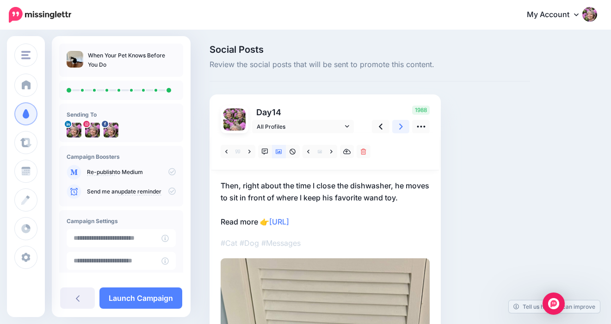
click at [401, 125] on icon at bounding box center [401, 126] width 4 height 6
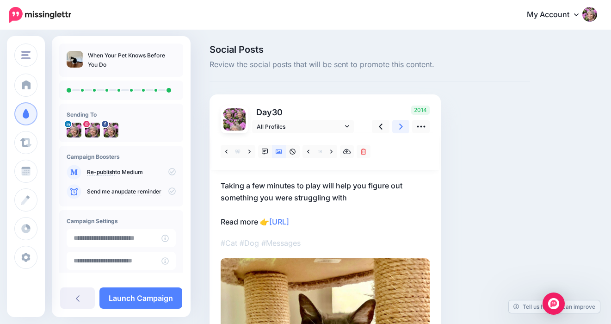
click at [401, 125] on icon at bounding box center [401, 126] width 4 height 6
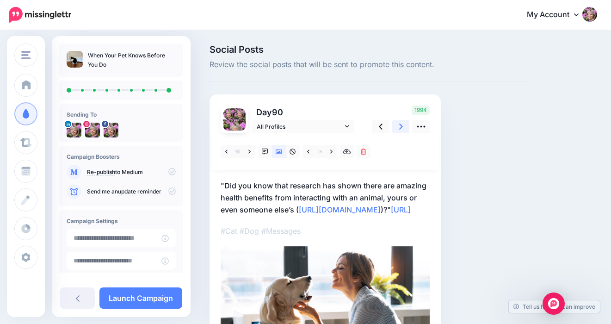
click at [401, 125] on icon at bounding box center [401, 126] width 4 height 6
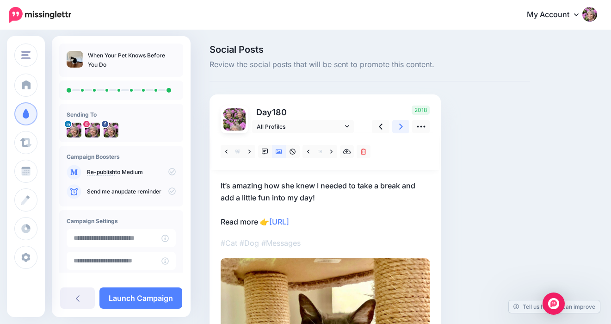
click at [401, 125] on icon at bounding box center [401, 126] width 4 height 6
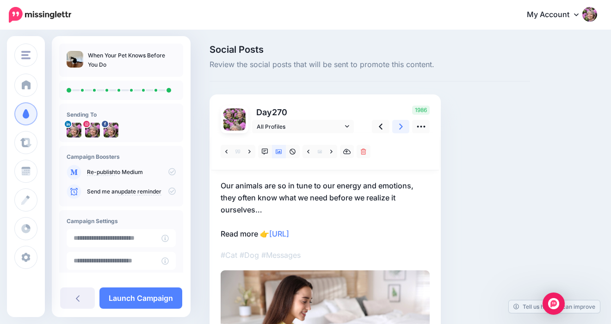
click at [401, 125] on icon at bounding box center [401, 126] width 4 height 6
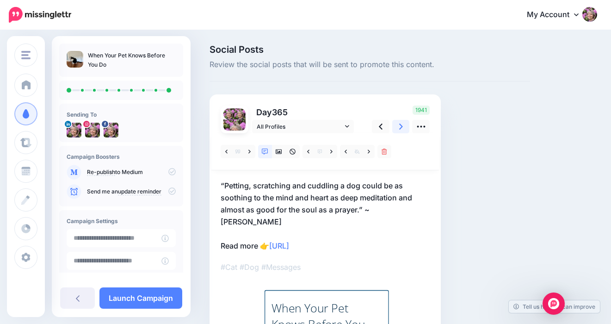
click at [401, 125] on icon at bounding box center [401, 126] width 4 height 6
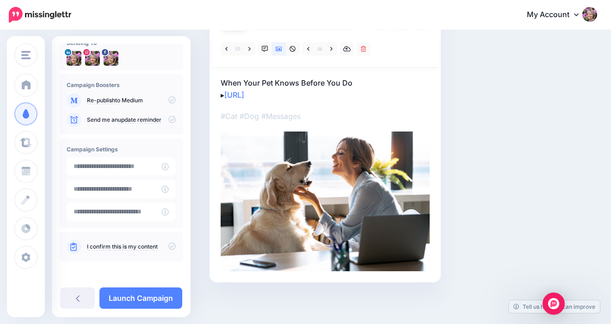
scroll to position [102, 0]
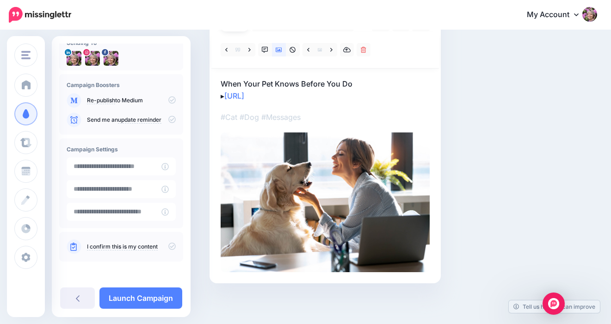
click at [168, 248] on icon at bounding box center [171, 245] width 7 height 7
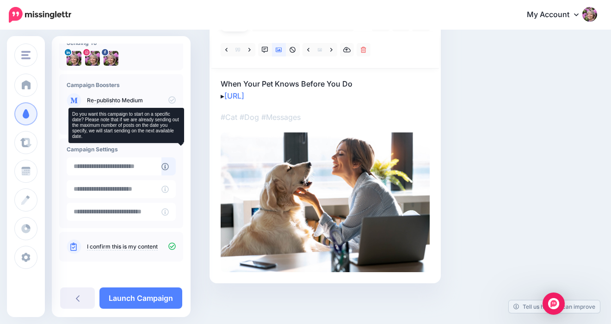
click at [169, 168] on icon at bounding box center [164, 166] width 7 height 7
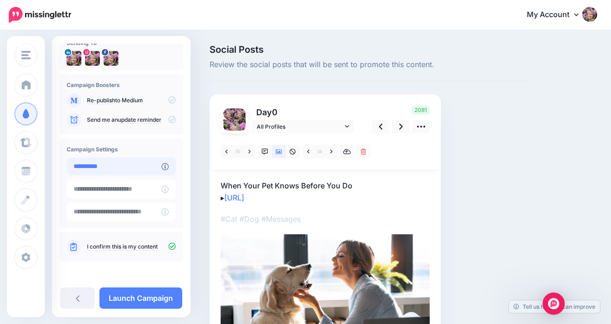
click at [132, 166] on input "**********" at bounding box center [114, 166] width 95 height 18
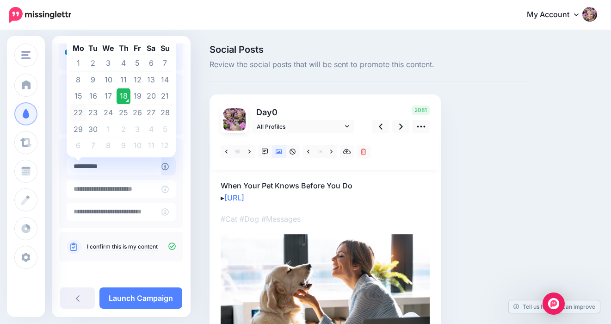
click at [79, 111] on td "22" at bounding box center [78, 113] width 16 height 17
type input "**********"
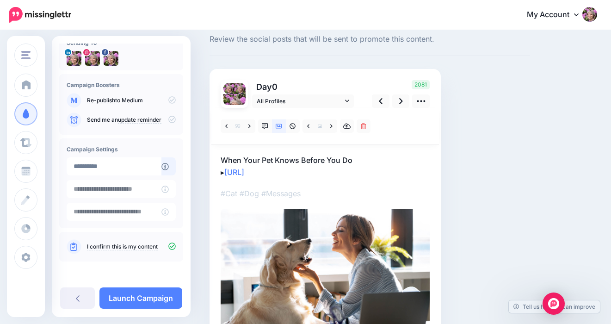
scroll to position [30, 0]
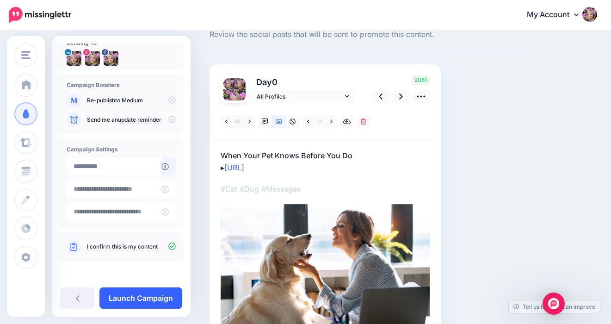
click at [140, 295] on link "Launch Campaign" at bounding box center [140, 297] width 83 height 21
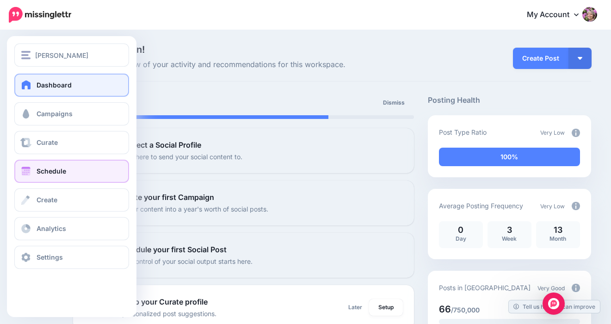
click at [43, 171] on span "Schedule" at bounding box center [52, 171] width 30 height 8
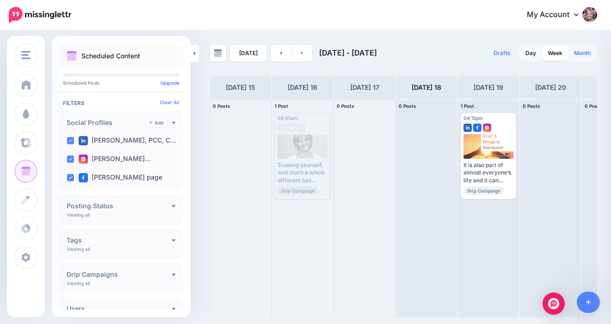
click at [587, 53] on link "Month" at bounding box center [582, 53] width 28 height 15
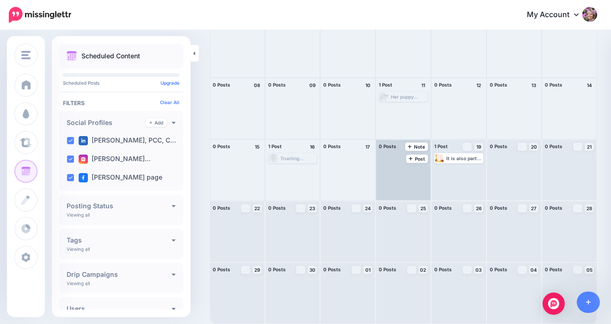
scroll to position [83, 0]
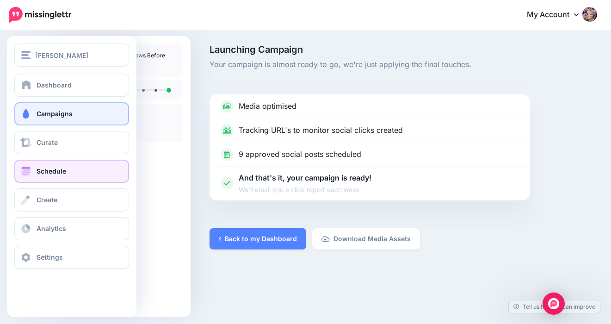
click at [55, 169] on span "Schedule" at bounding box center [52, 171] width 30 height 8
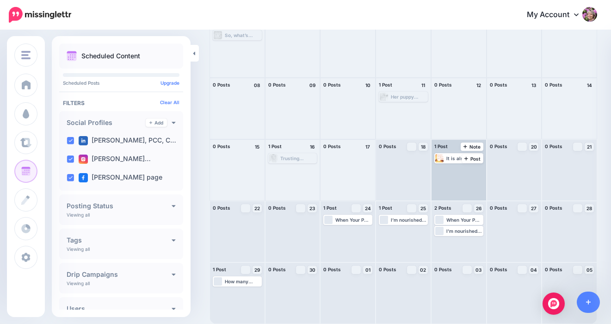
scroll to position [83, 0]
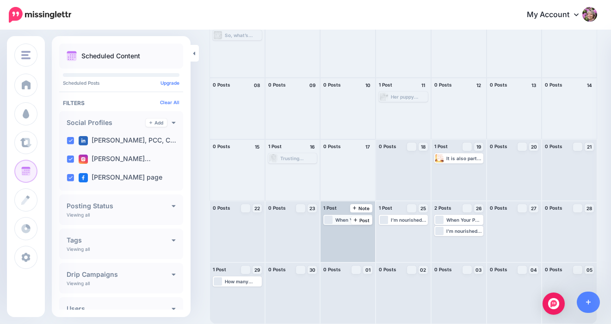
click at [342, 219] on div "When Your Pet Knows Before You Do ▸ https://lttr.ai/Ai5YT #Cat #Dog #Messages #…" at bounding box center [353, 220] width 36 height 6
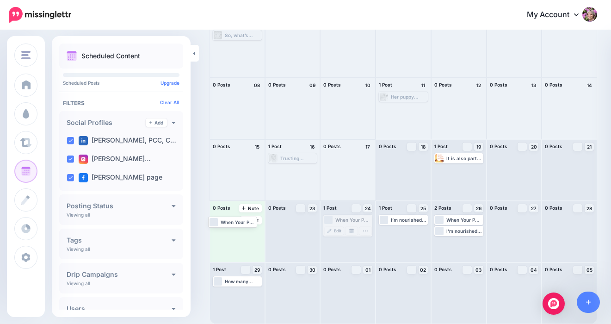
drag, startPoint x: 341, startPoint y: 218, endPoint x: 226, endPoint y: 219, distance: 115.2
drag, startPoint x: 455, startPoint y: 219, endPoint x: 230, endPoint y: 228, distance: 224.4
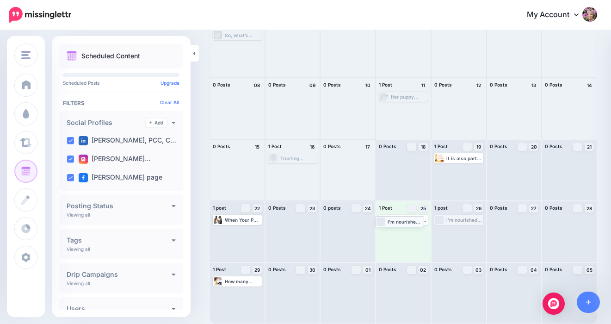
drag, startPoint x: 456, startPoint y: 218, endPoint x: 397, endPoint y: 219, distance: 58.7
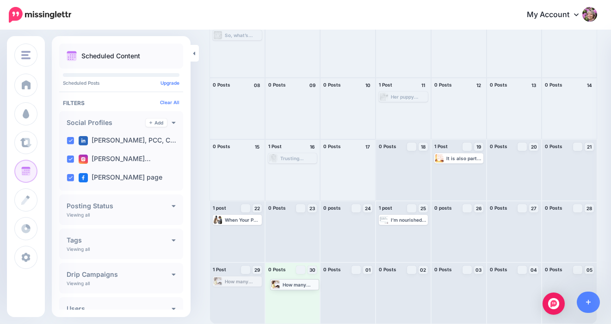
drag, startPoint x: 232, startPoint y: 283, endPoint x: 289, endPoint y: 285, distance: 56.9
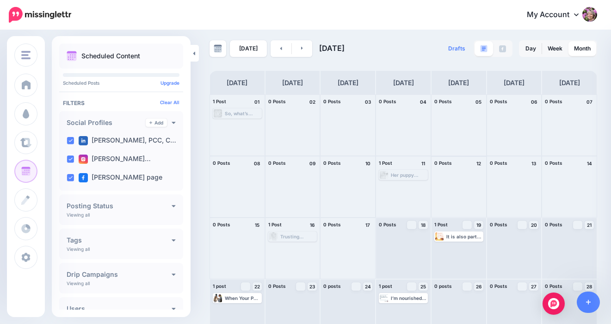
scroll to position [5, 0]
click at [301, 49] on icon at bounding box center [302, 48] width 2 height 3
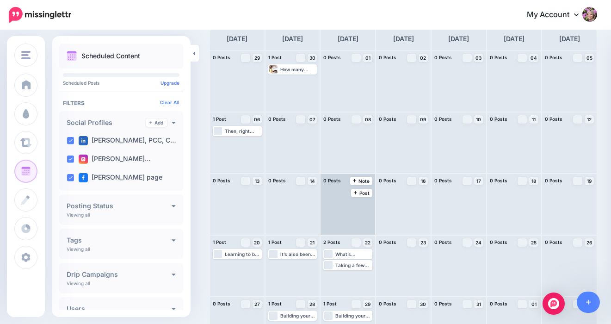
scroll to position [50, 0]
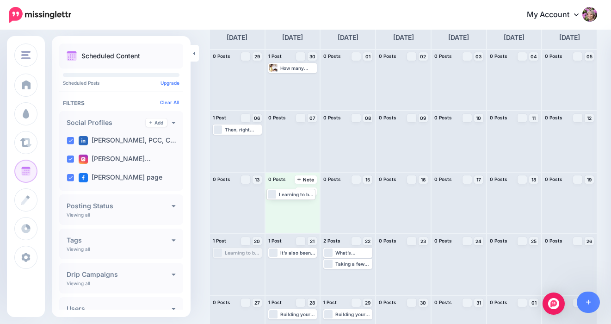
drag, startPoint x: 231, startPoint y: 251, endPoint x: 284, endPoint y: 192, distance: 79.5
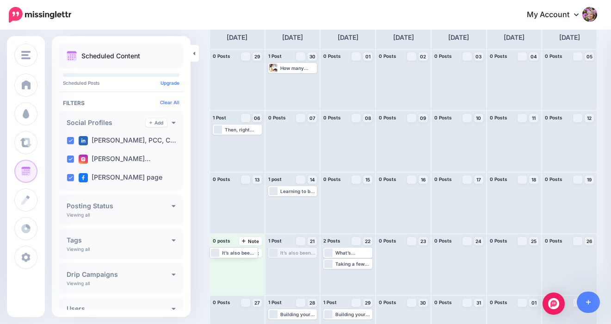
drag, startPoint x: 289, startPoint y: 254, endPoint x: 230, endPoint y: 253, distance: 59.2
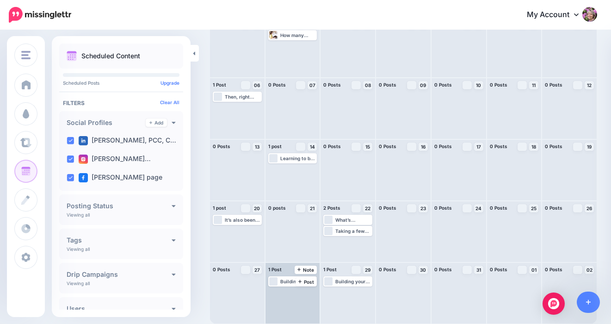
scroll to position [83, 0]
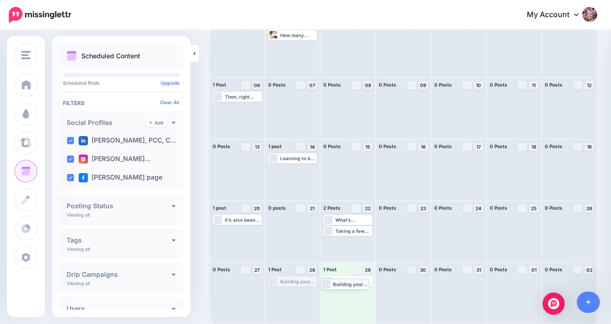
drag, startPoint x: 289, startPoint y: 282, endPoint x: 342, endPoint y: 284, distance: 52.8
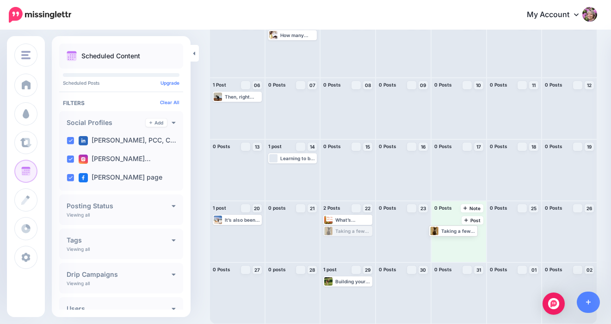
drag, startPoint x: 354, startPoint y: 229, endPoint x: 459, endPoint y: 229, distance: 105.4
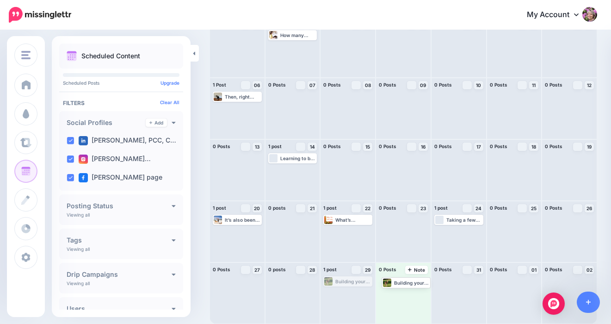
drag, startPoint x: 341, startPoint y: 282, endPoint x: 399, endPoint y: 283, distance: 57.8
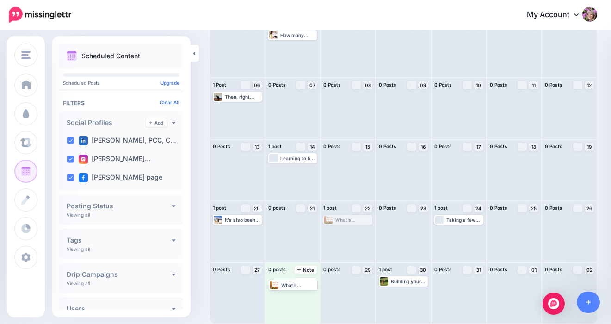
drag, startPoint x: 340, startPoint y: 217, endPoint x: 285, endPoint y: 282, distance: 85.0
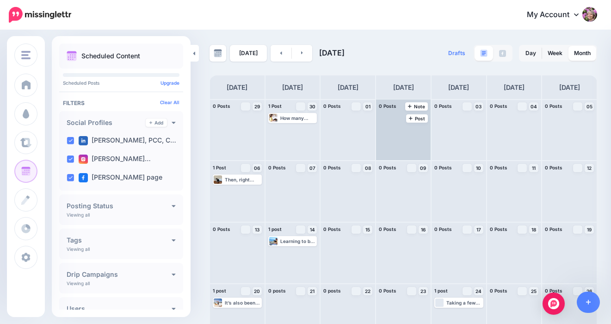
scroll to position [0, 0]
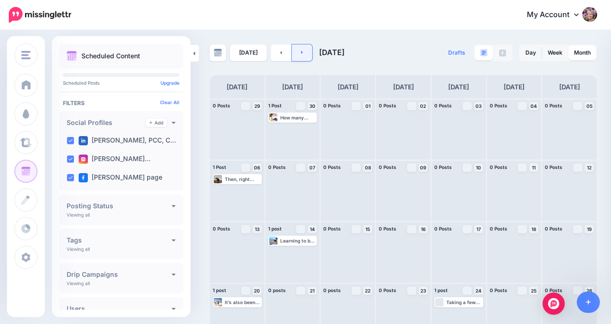
click at [296, 53] on link at bounding box center [302, 52] width 21 height 17
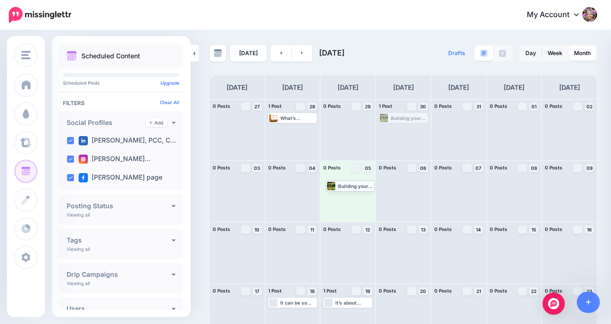
drag, startPoint x: 394, startPoint y: 116, endPoint x: 341, endPoint y: 183, distance: 85.6
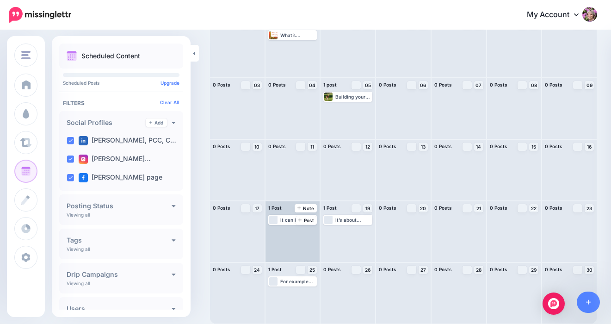
scroll to position [83, 0]
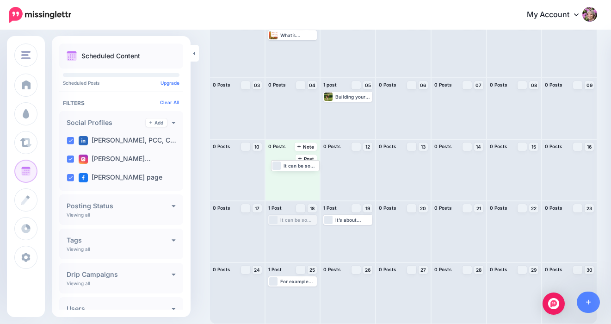
drag, startPoint x: 290, startPoint y: 218, endPoint x: 292, endPoint y: 164, distance: 54.6
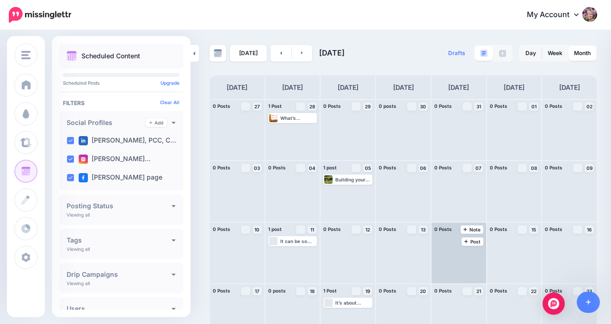
scroll to position [0, 0]
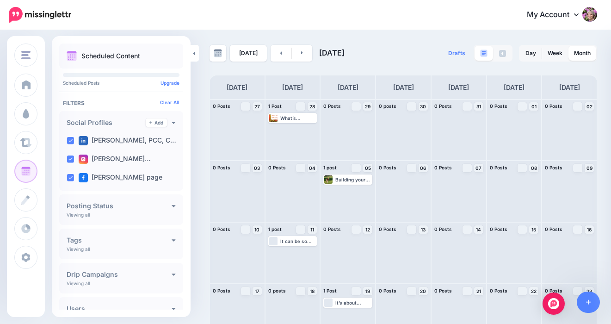
drag, startPoint x: 300, startPoint y: 51, endPoint x: 324, endPoint y: 62, distance: 25.9
click at [301, 51] on icon at bounding box center [302, 53] width 2 height 6
click at [588, 15] on img at bounding box center [589, 14] width 15 height 15
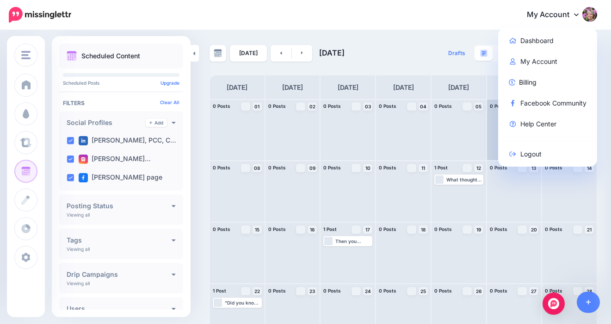
click at [527, 153] on link "Logout" at bounding box center [548, 154] width 92 height 18
